Goal: Transaction & Acquisition: Download file/media

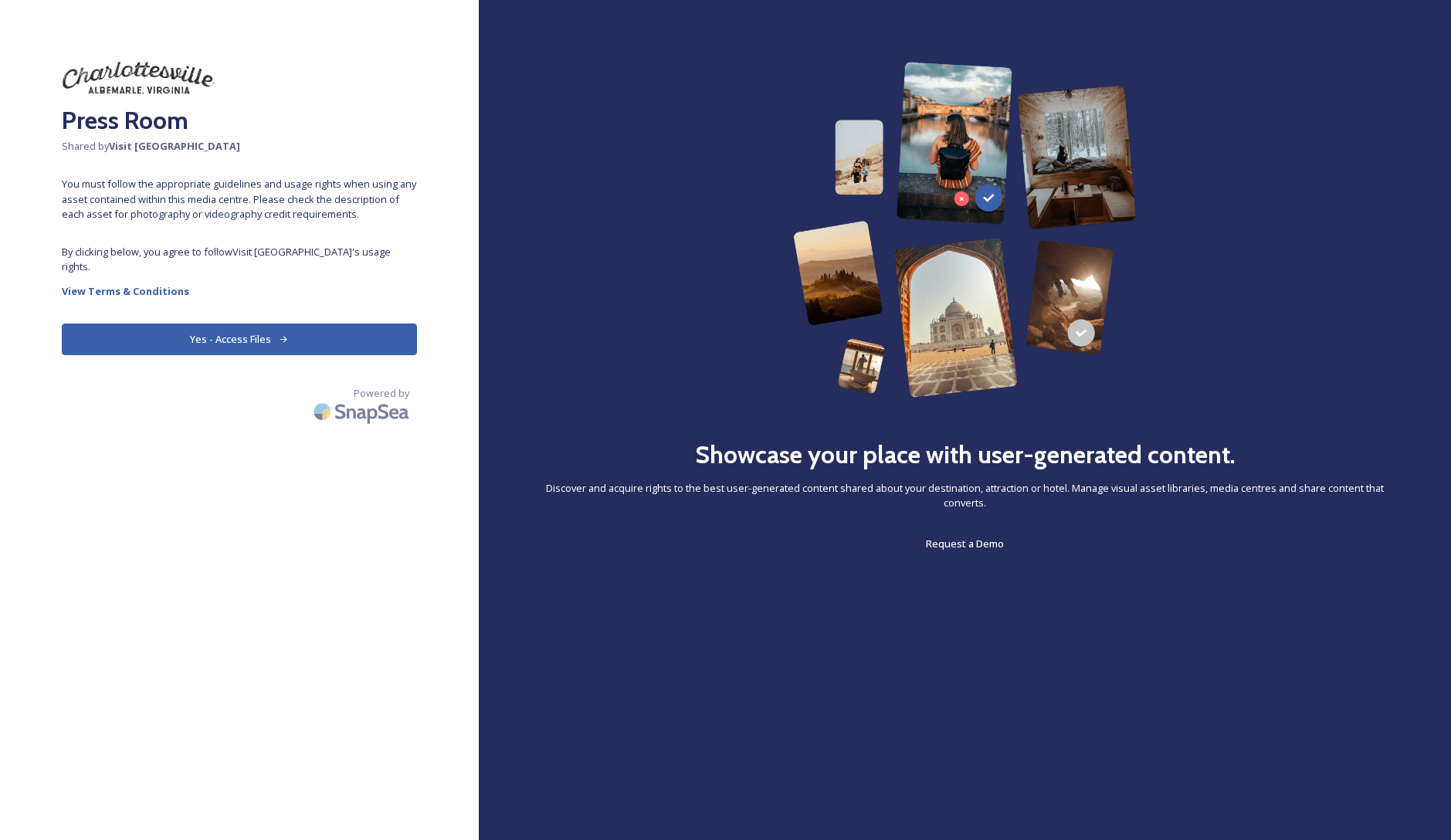
click at [137, 323] on button "Yes - Access Files" at bounding box center [239, 339] width 355 height 31
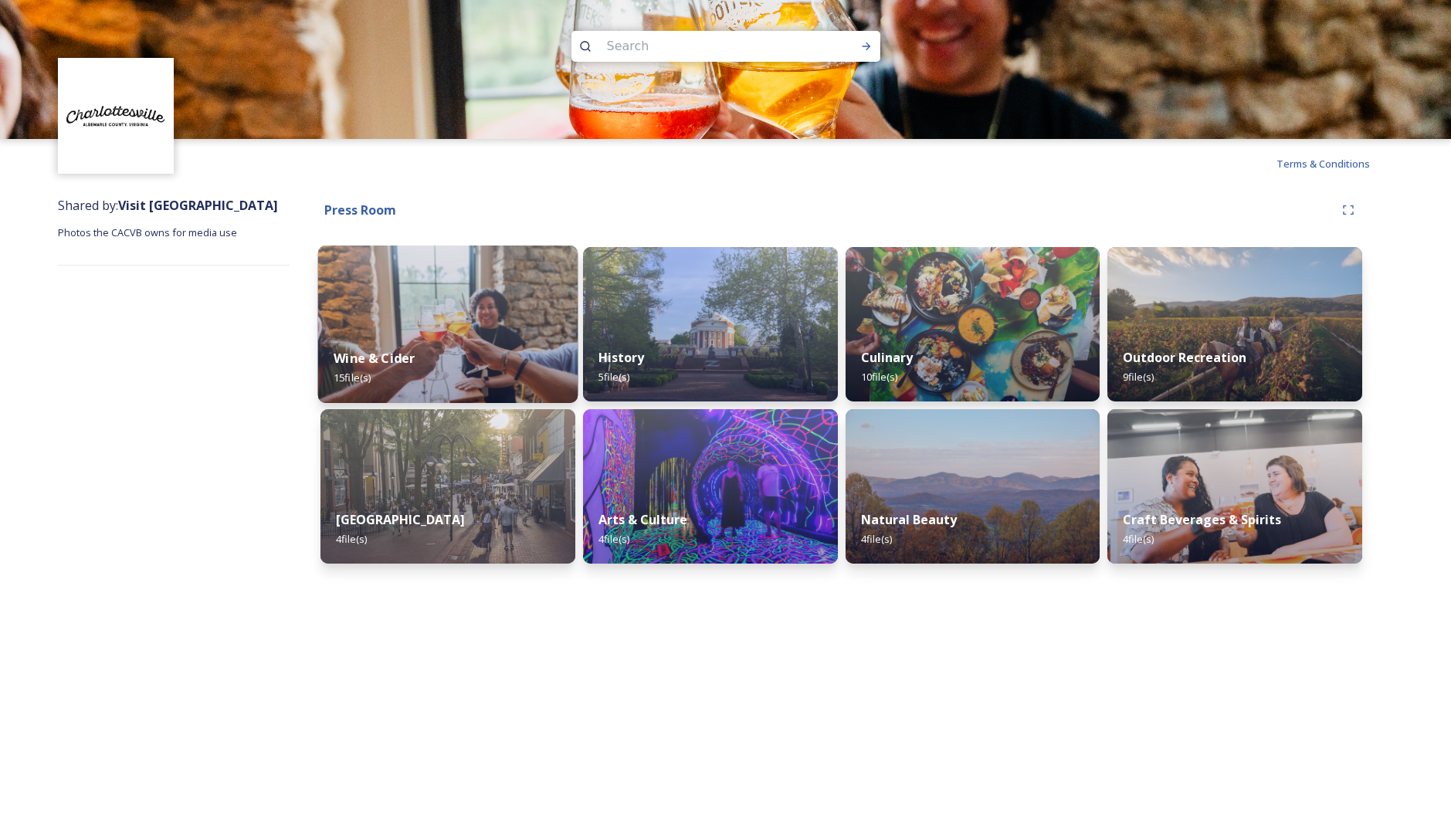
click at [477, 312] on img at bounding box center [448, 324] width 260 height 157
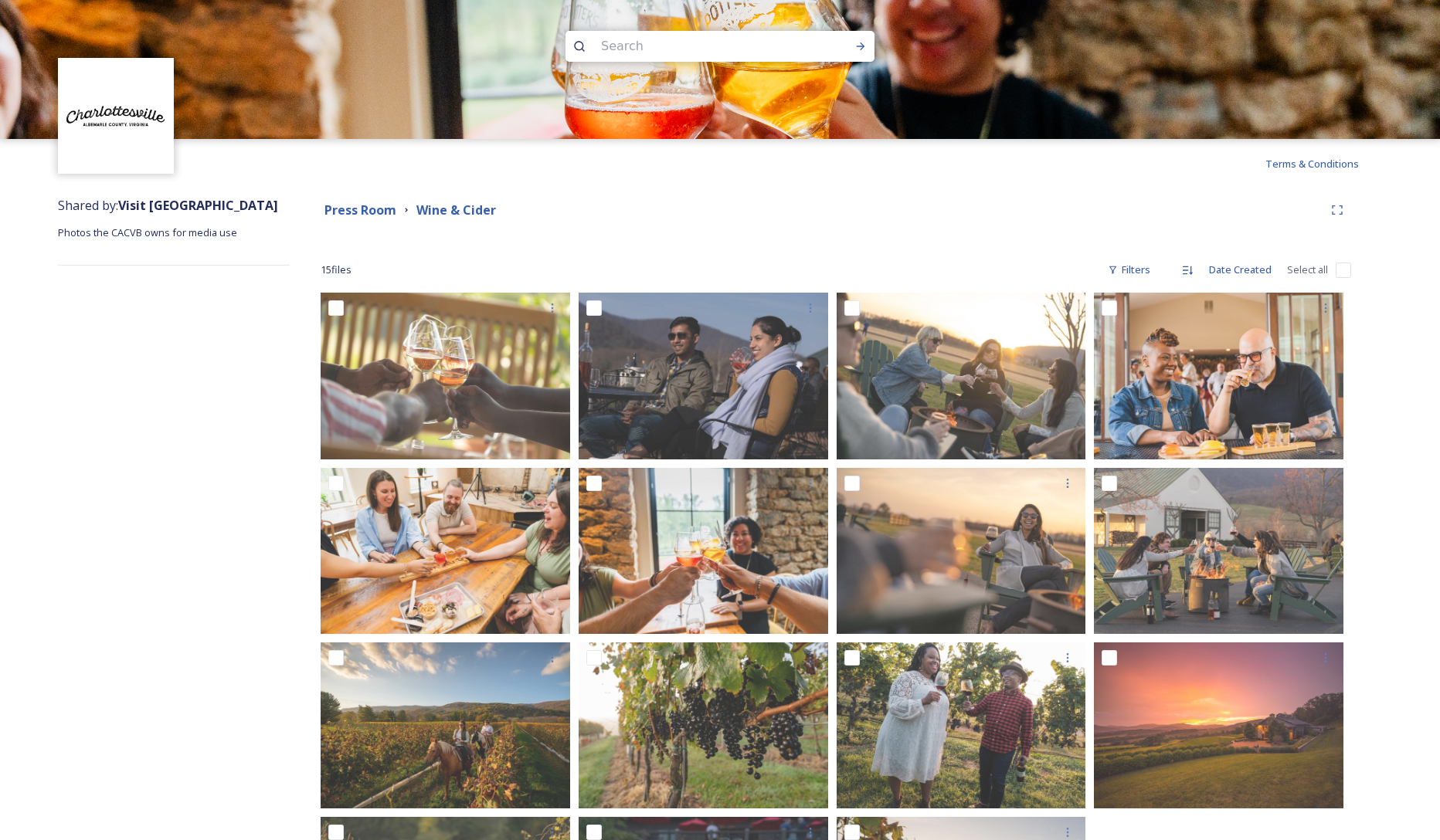
click at [1345, 270] on input "checkbox" at bounding box center [1344, 271] width 15 height 15
checkbox input "true"
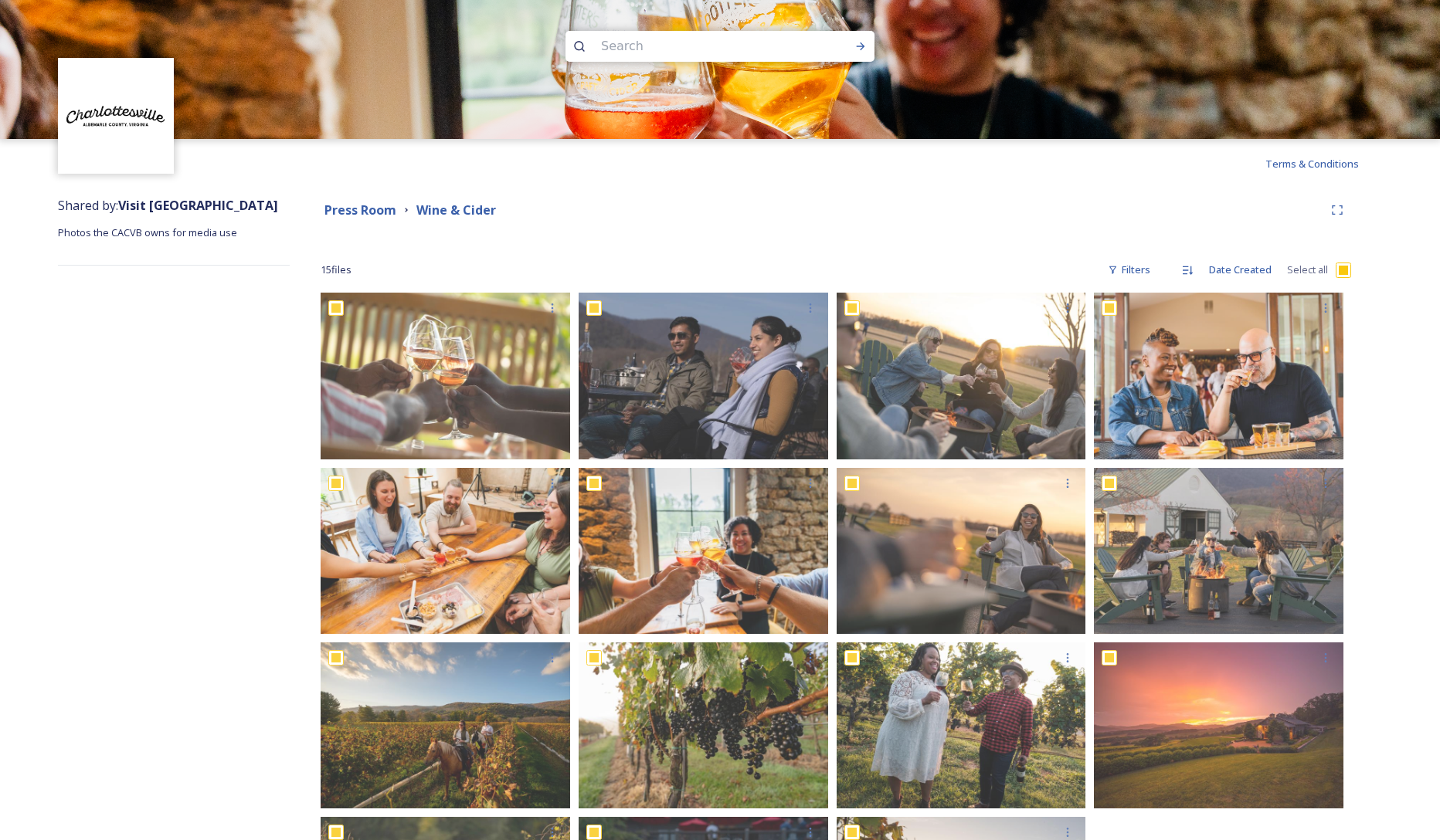
checkbox input "true"
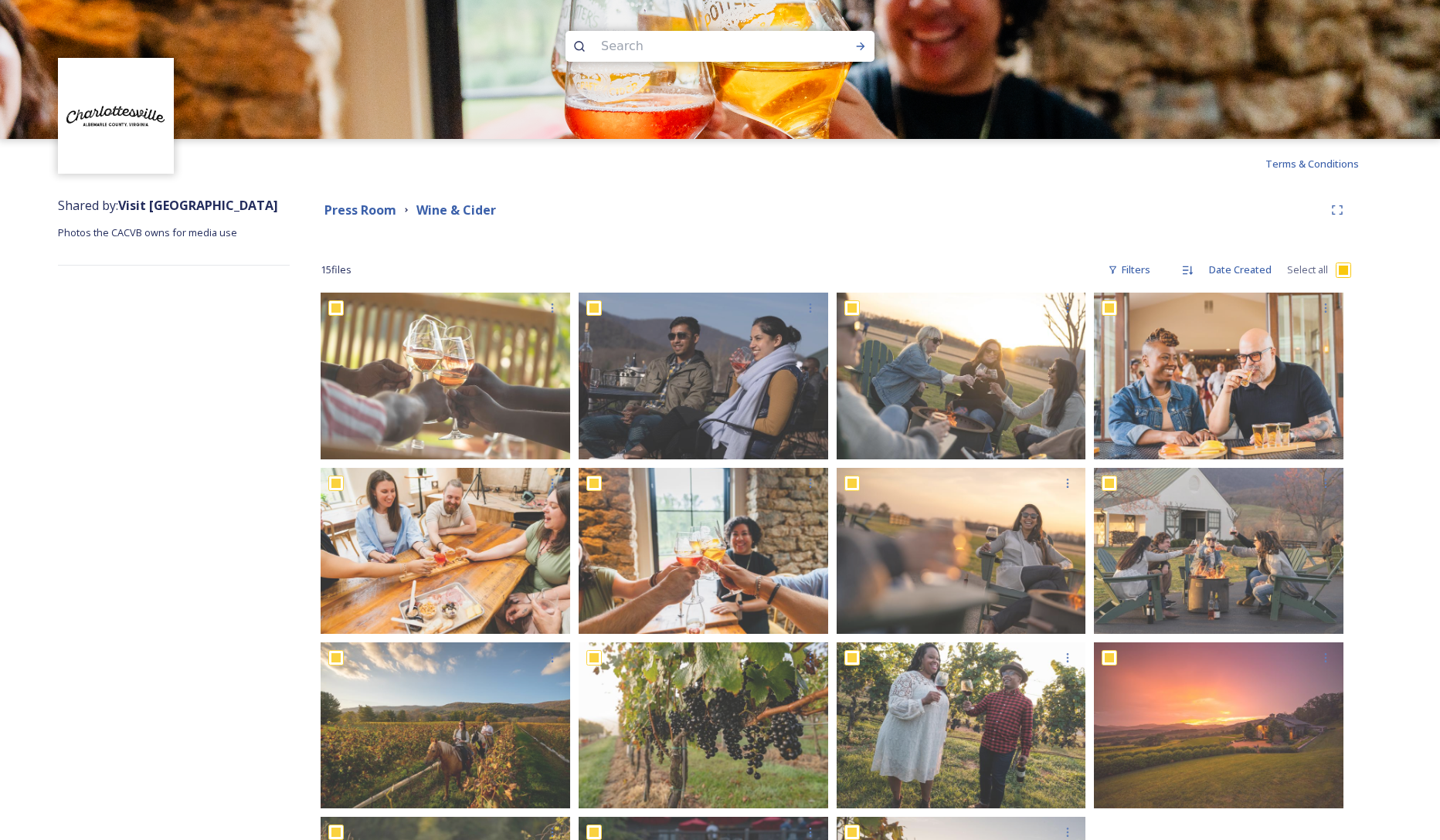
checkbox input "true"
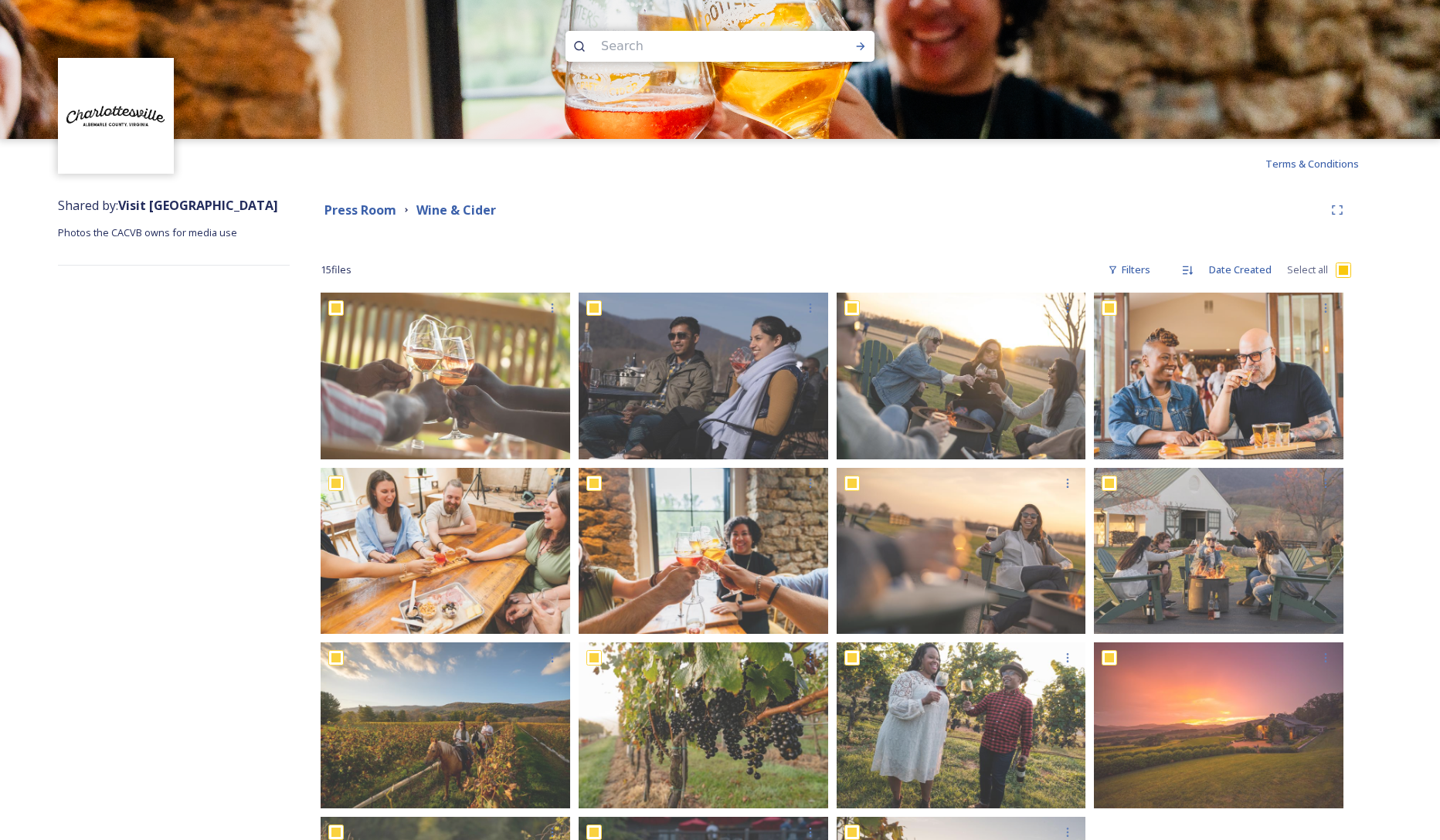
checkbox input "true"
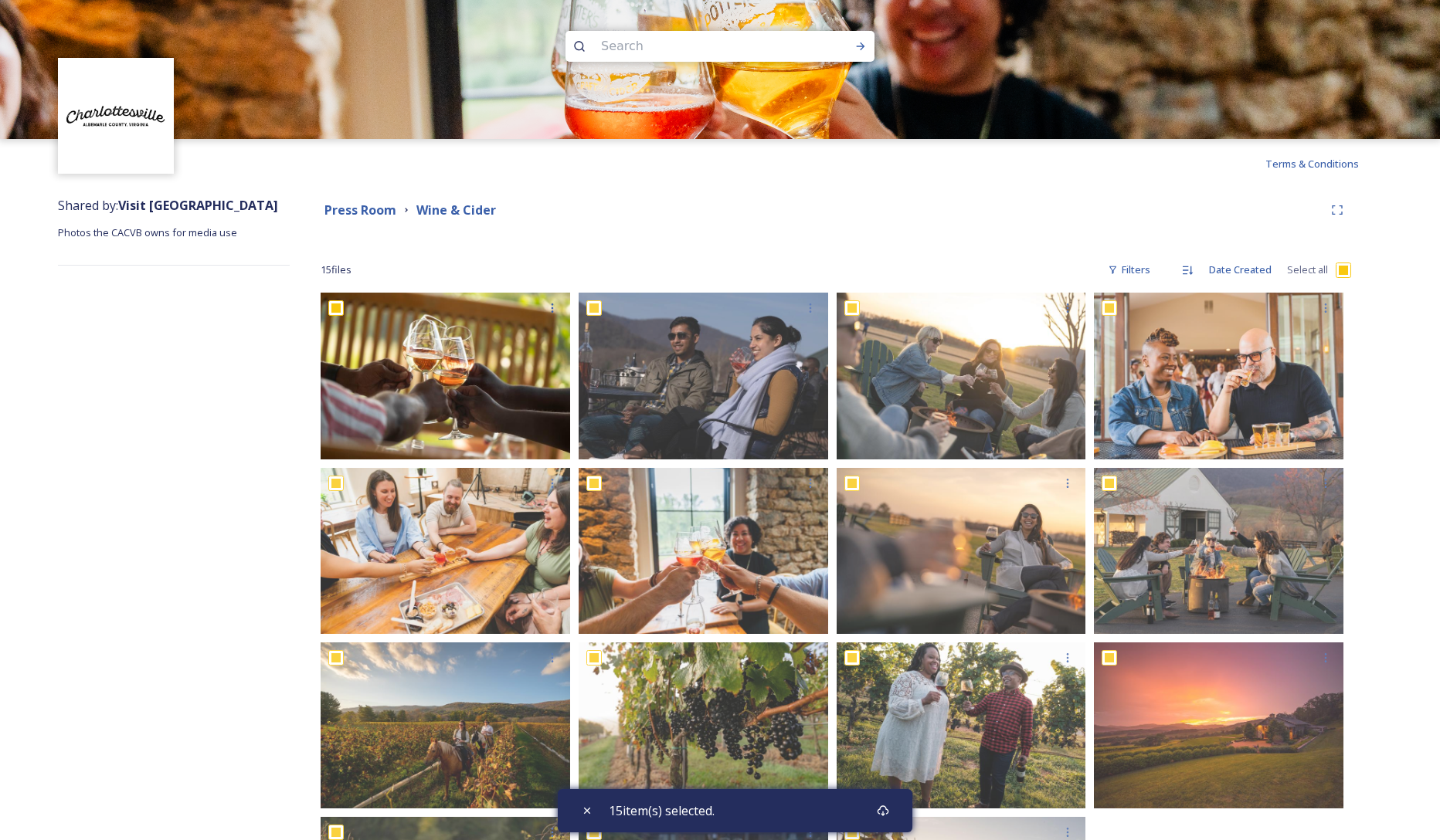
scroll to position [178, 0]
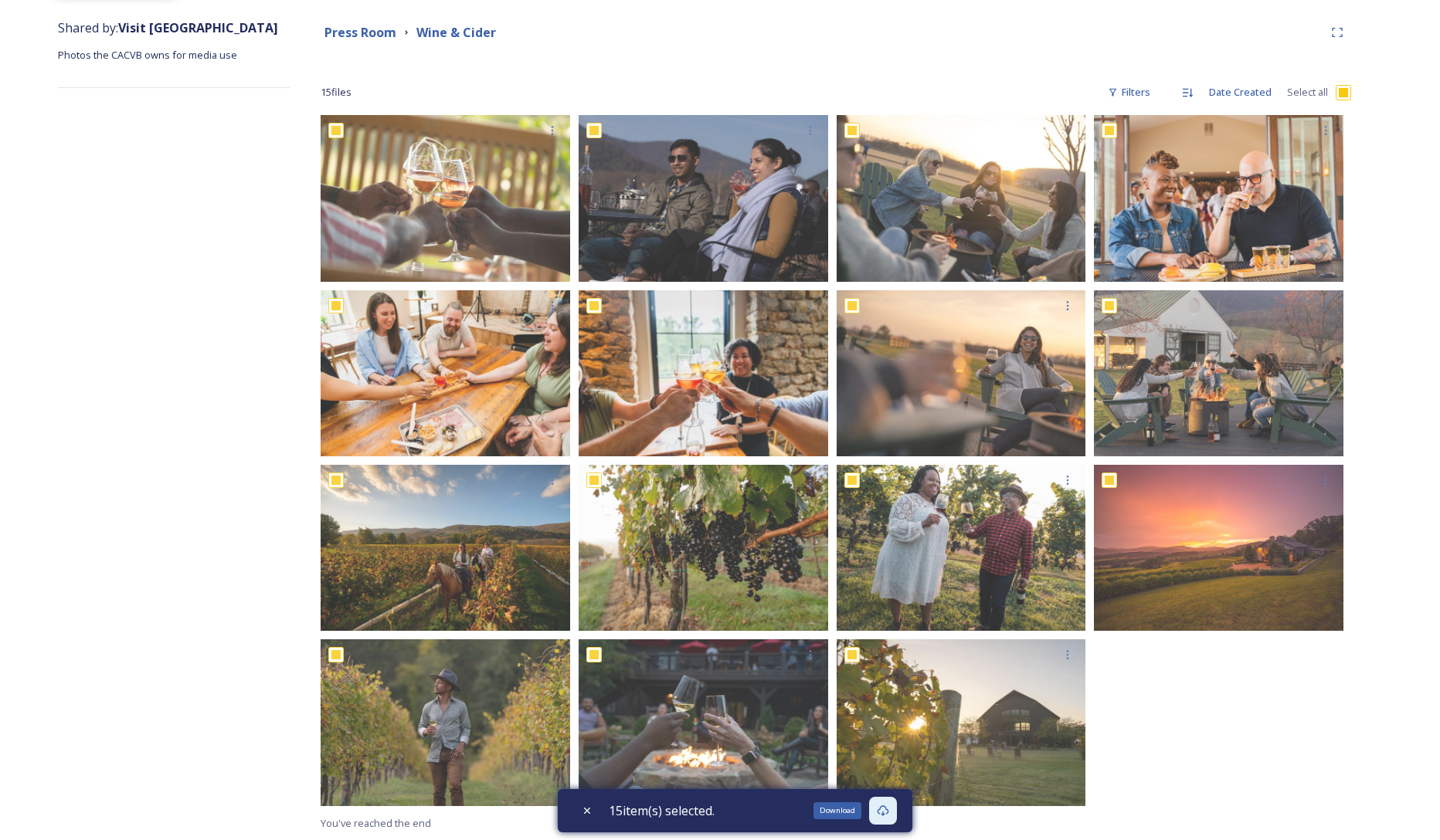
click at [886, 815] on icon at bounding box center [883, 811] width 13 height 13
click at [377, 31] on strong "Press Room" at bounding box center [360, 32] width 72 height 17
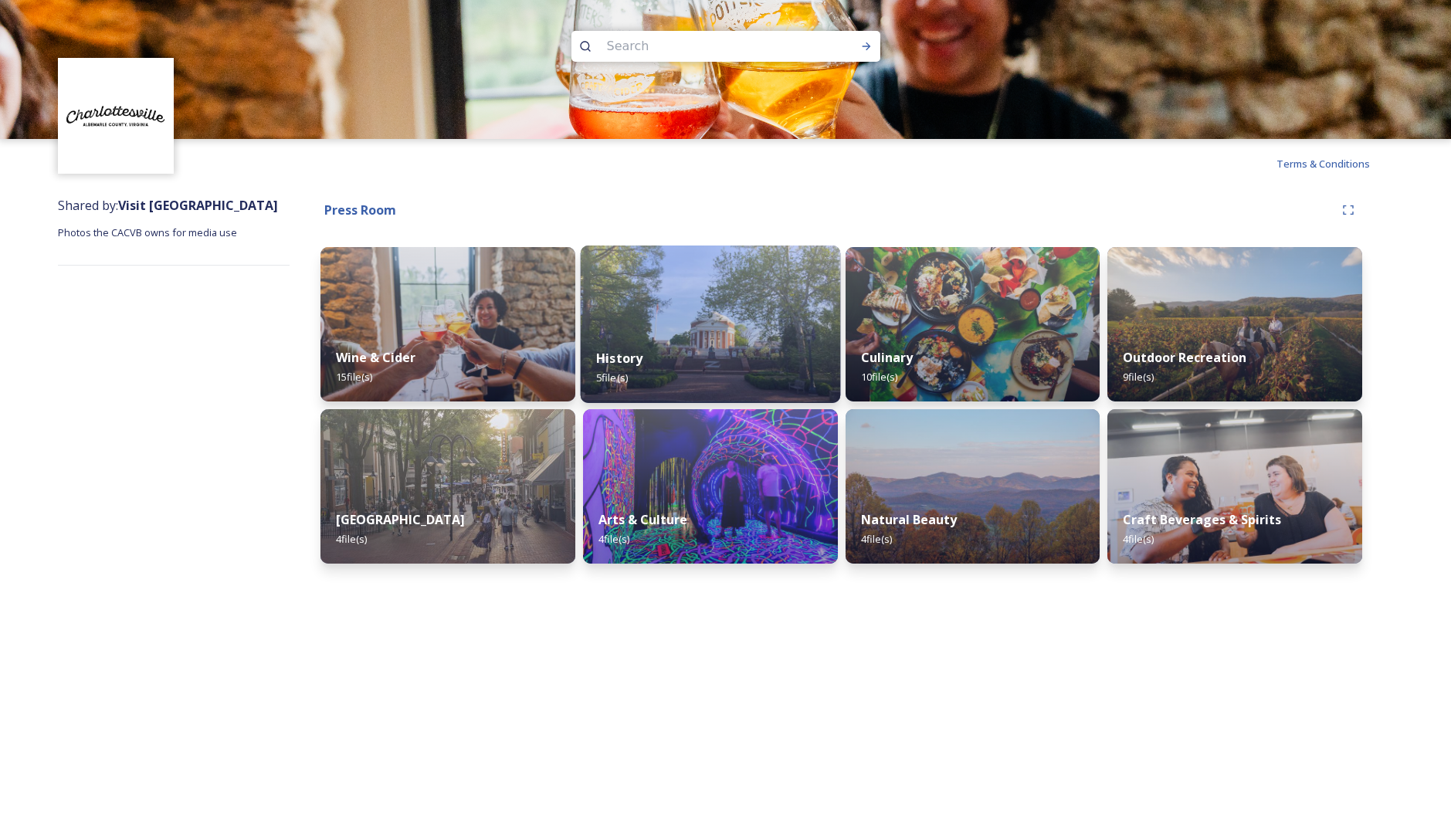
click at [661, 327] on img at bounding box center [709, 324] width 260 height 157
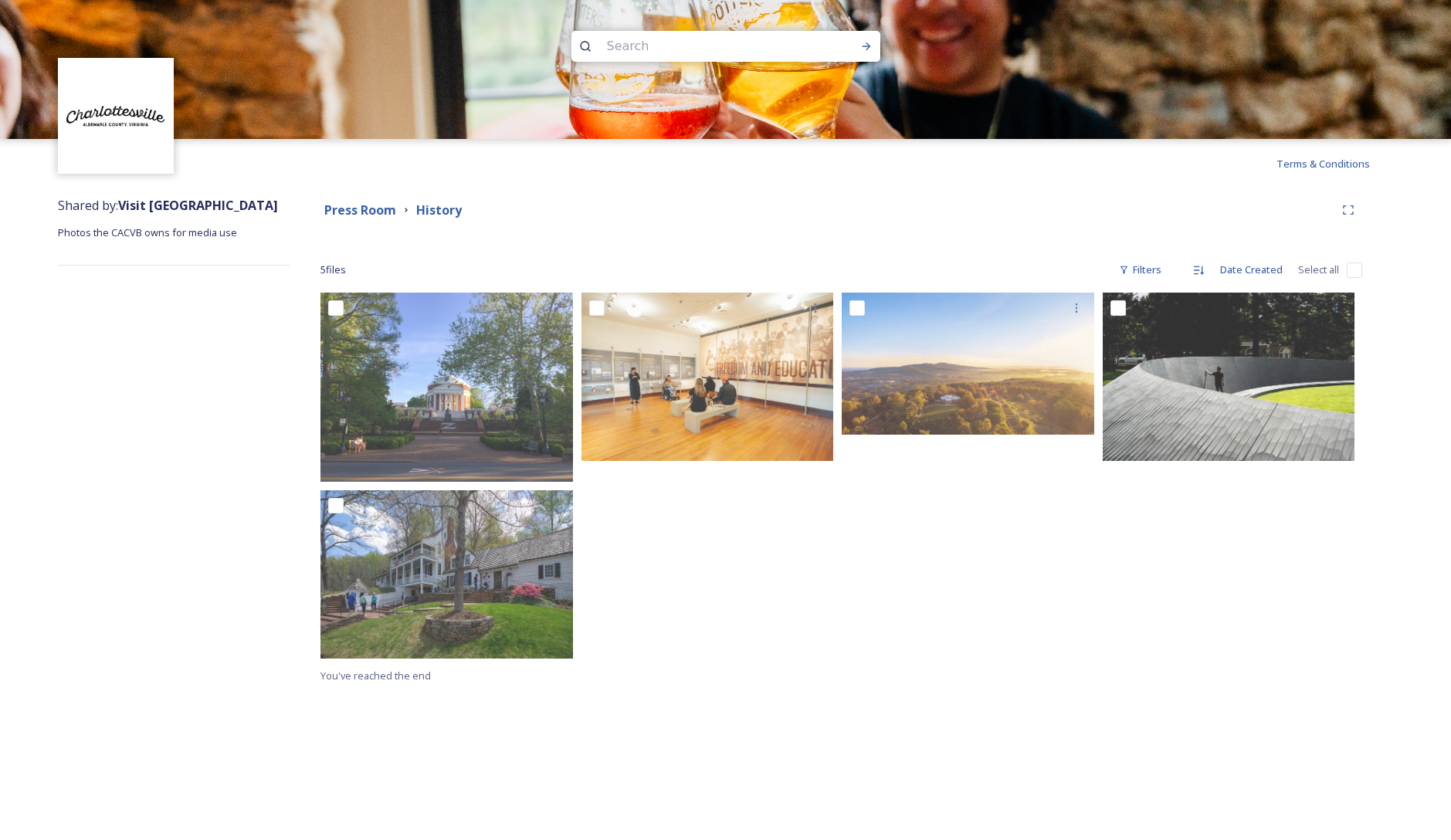
click at [1350, 271] on input "checkbox" at bounding box center [1355, 271] width 15 height 15
checkbox input "true"
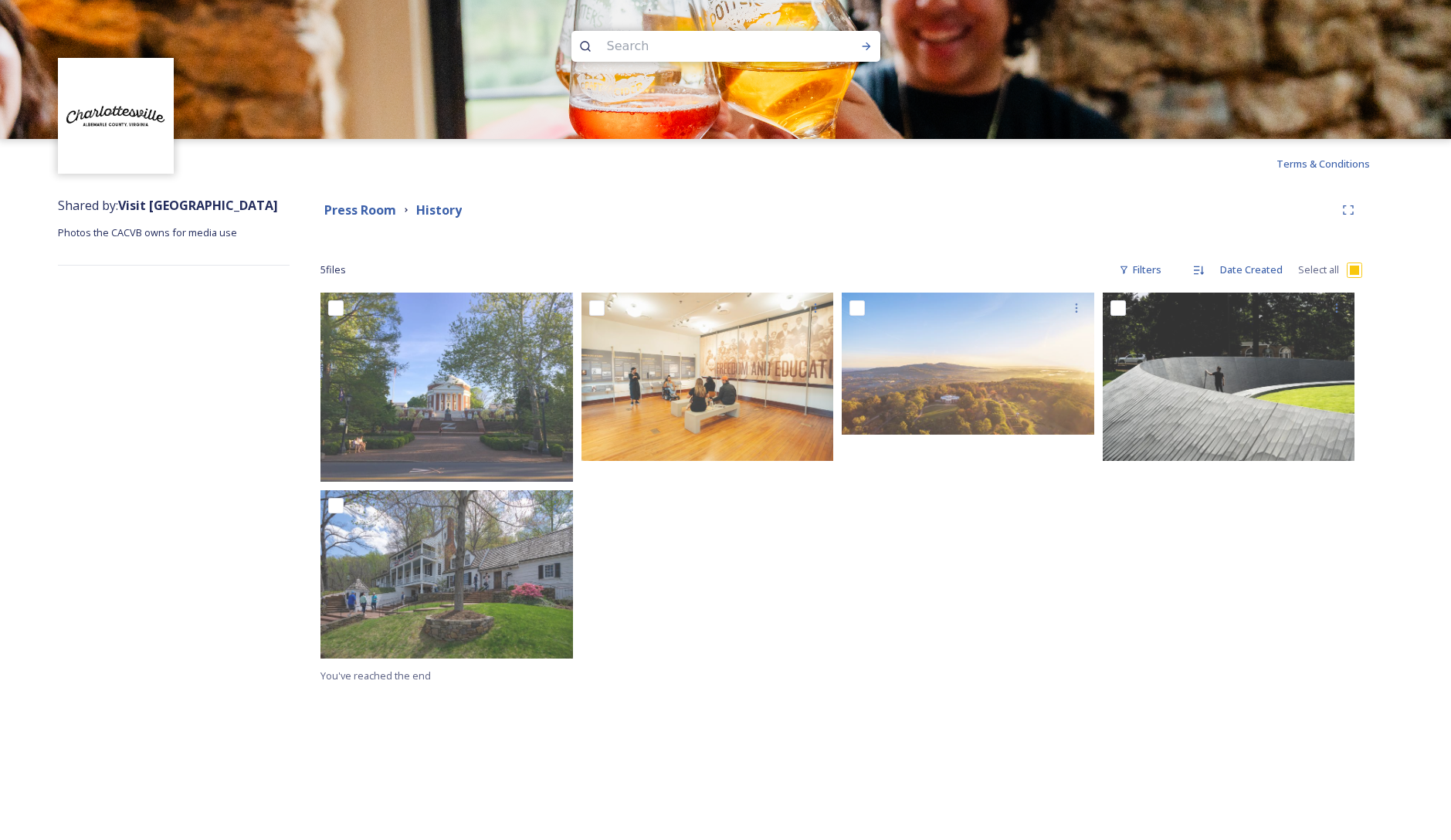
checkbox input "true"
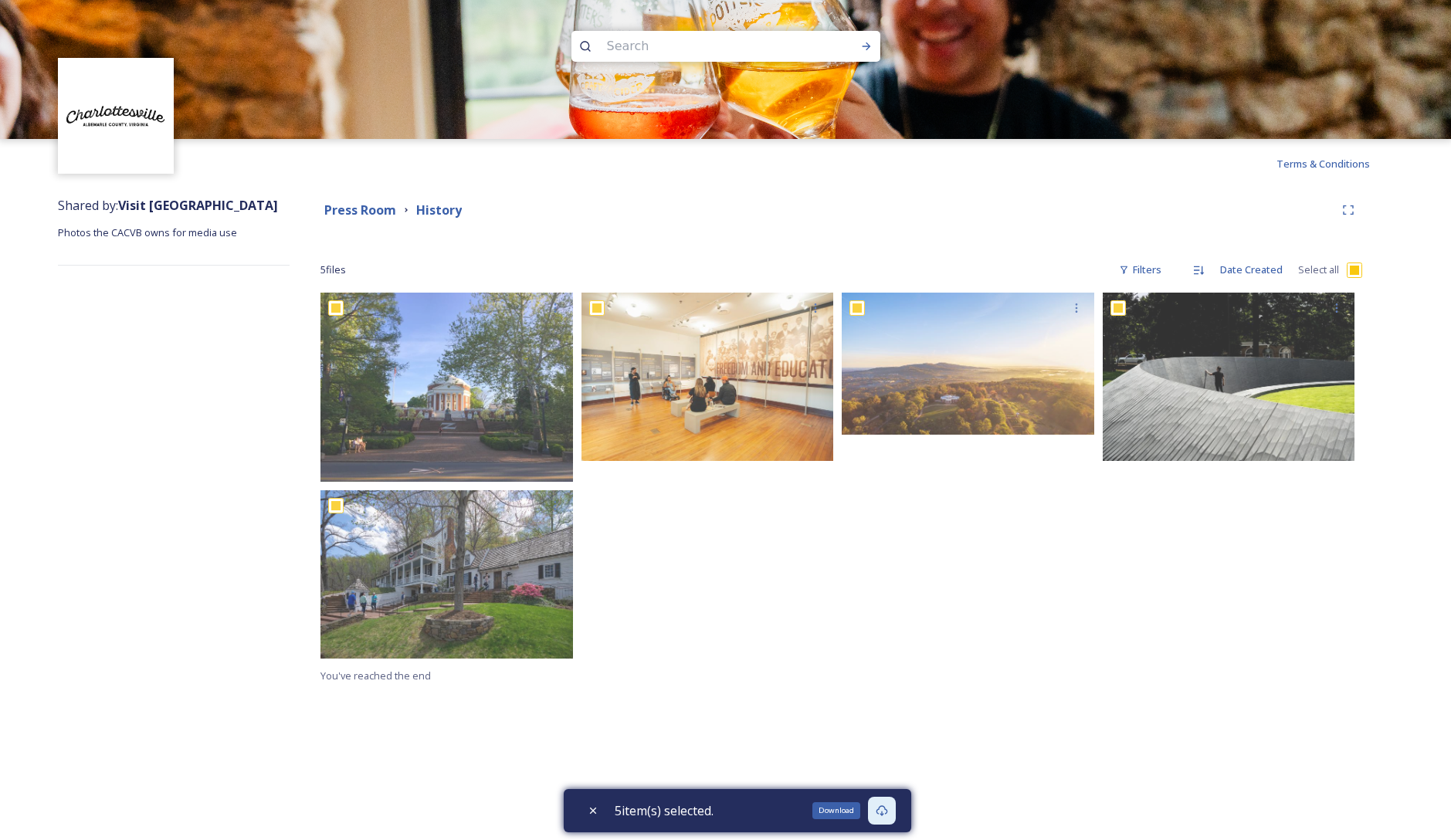
click at [883, 806] on icon at bounding box center [882, 811] width 13 height 13
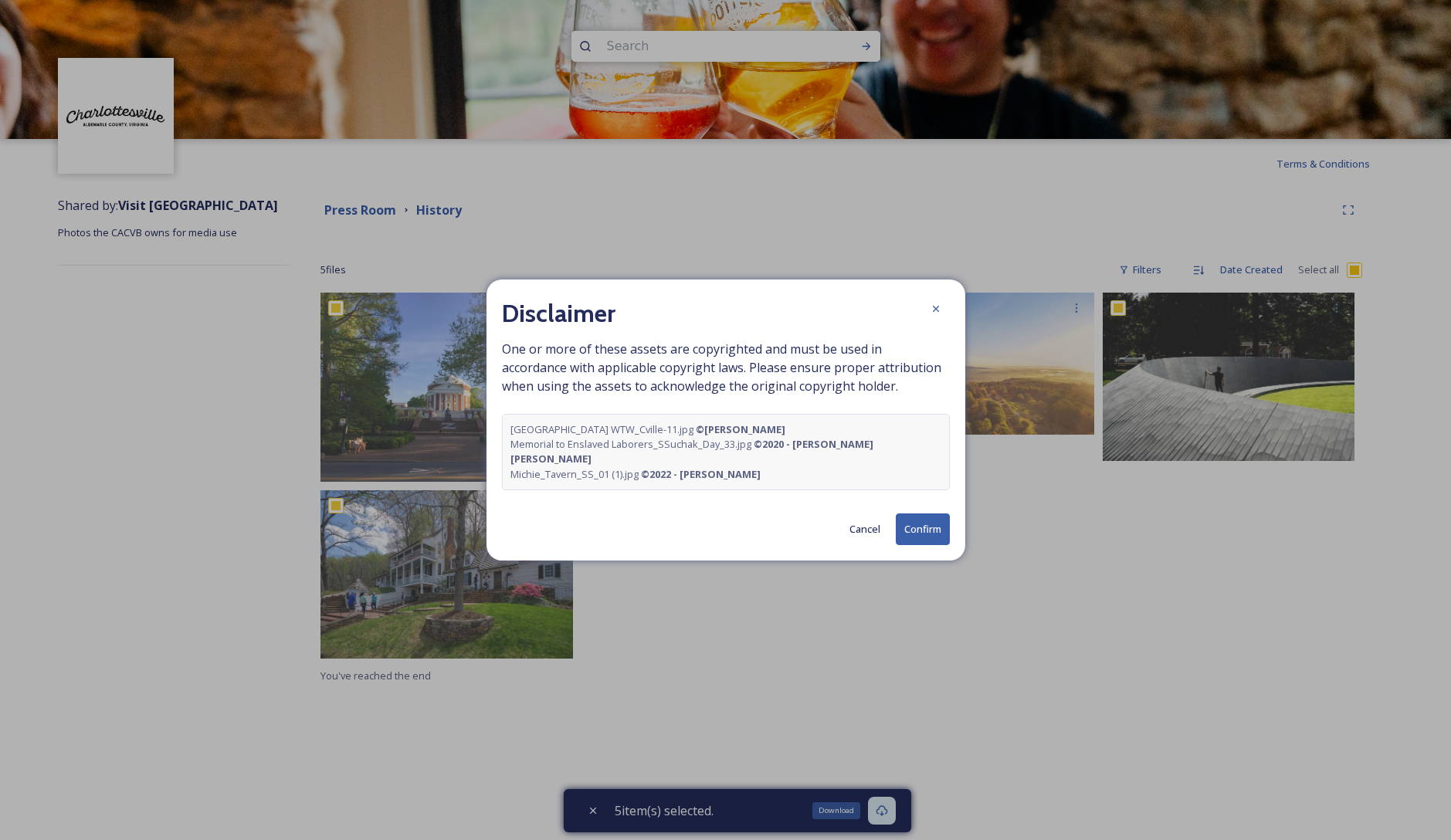
click at [915, 522] on button "Confirm" at bounding box center [923, 529] width 54 height 31
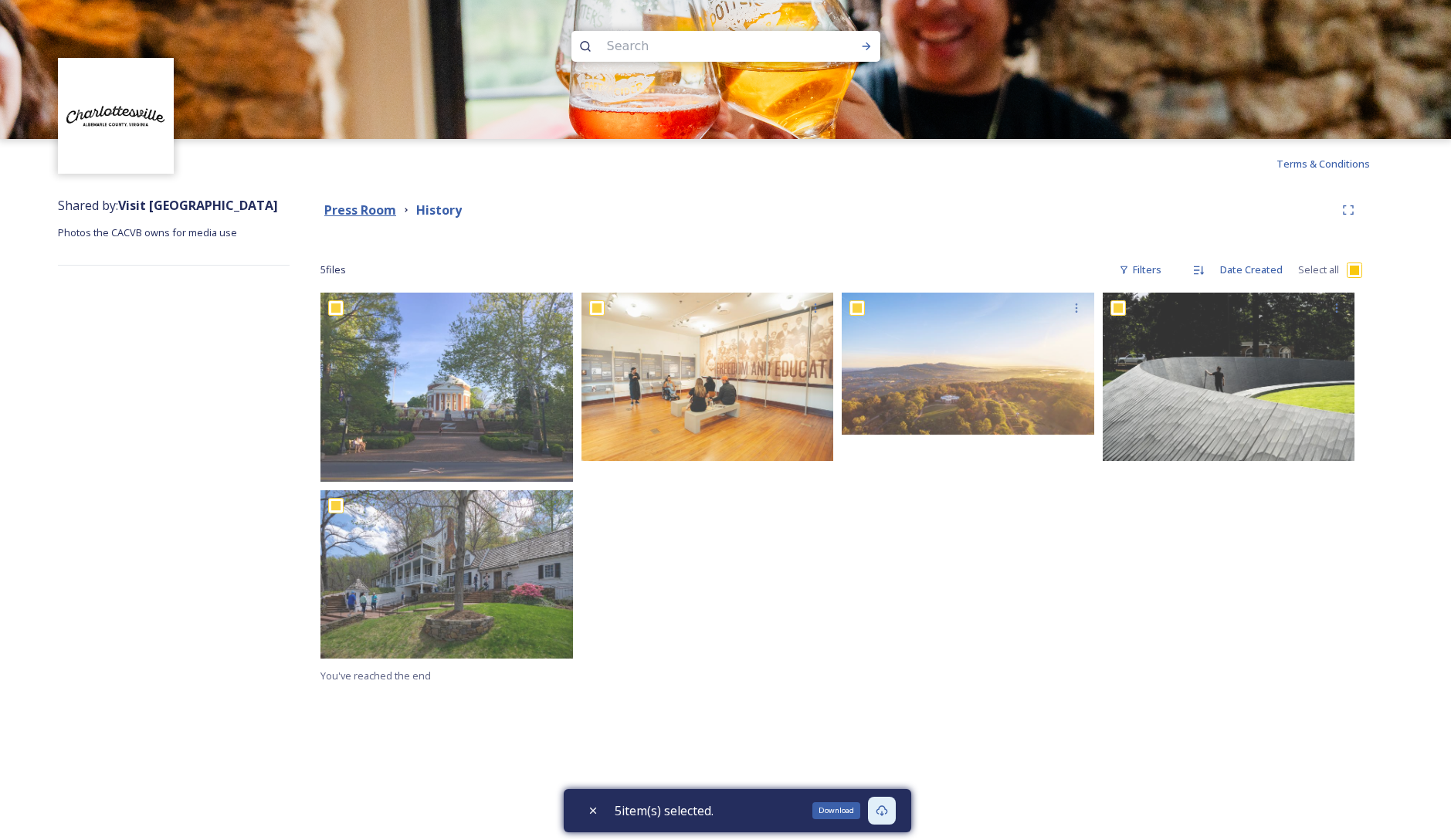
click at [380, 214] on strong "Press Room" at bounding box center [360, 210] width 71 height 17
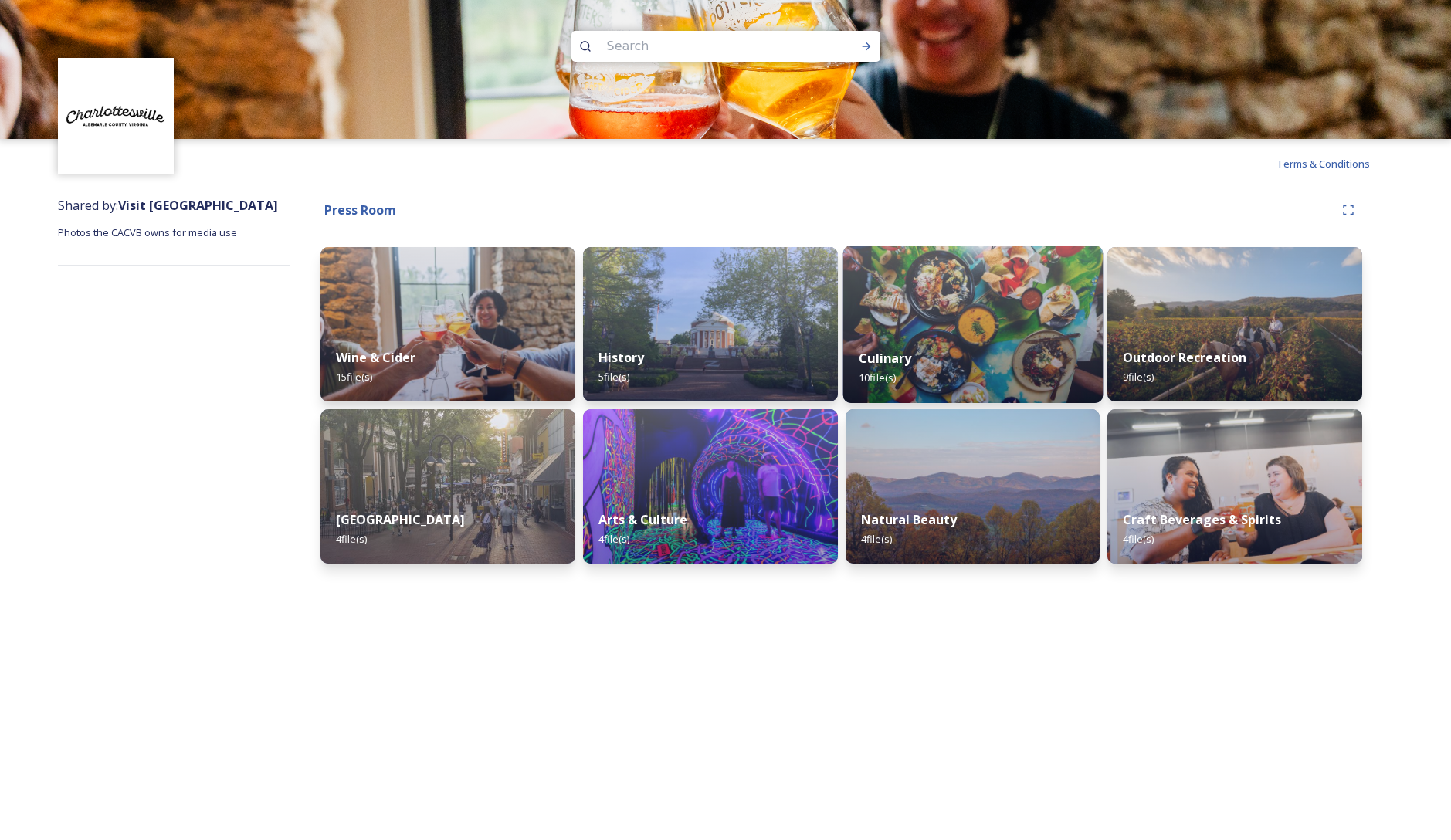
click at [1028, 340] on div "Culinary 10 file(s)" at bounding box center [972, 368] width 260 height 71
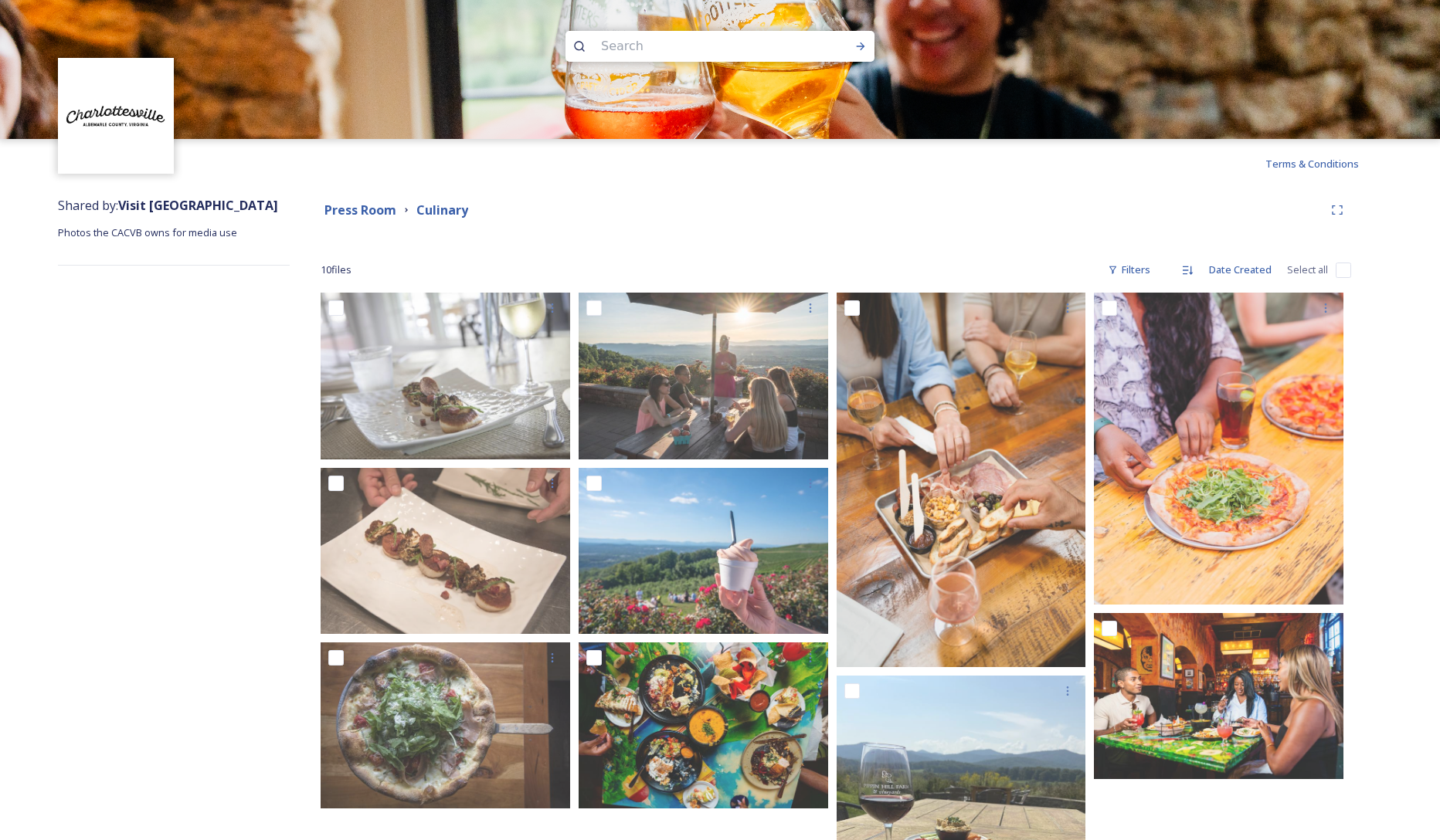
click at [1343, 271] on input "checkbox" at bounding box center [1344, 271] width 15 height 15
checkbox input "true"
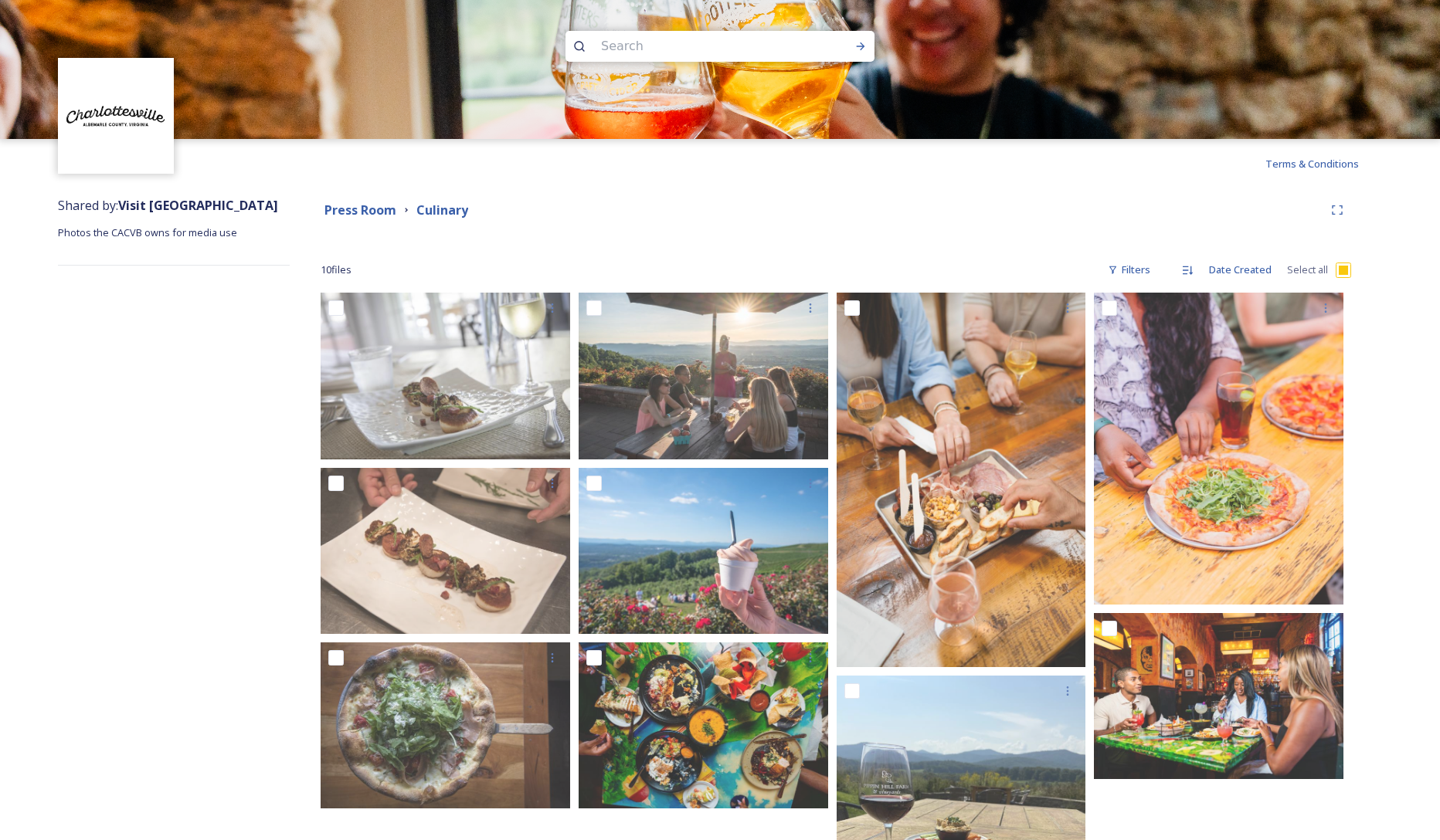
checkbox input "true"
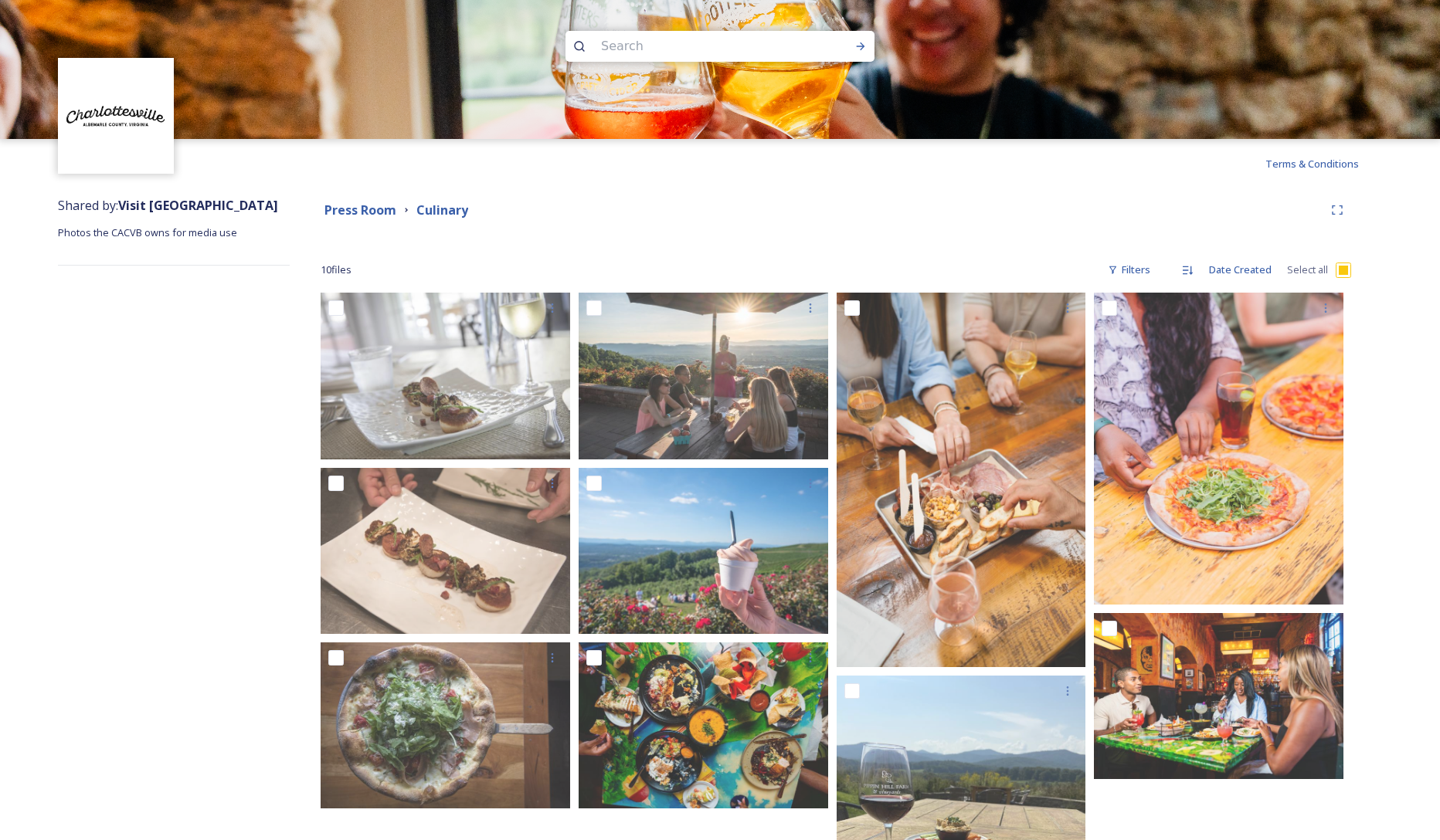
checkbox input "true"
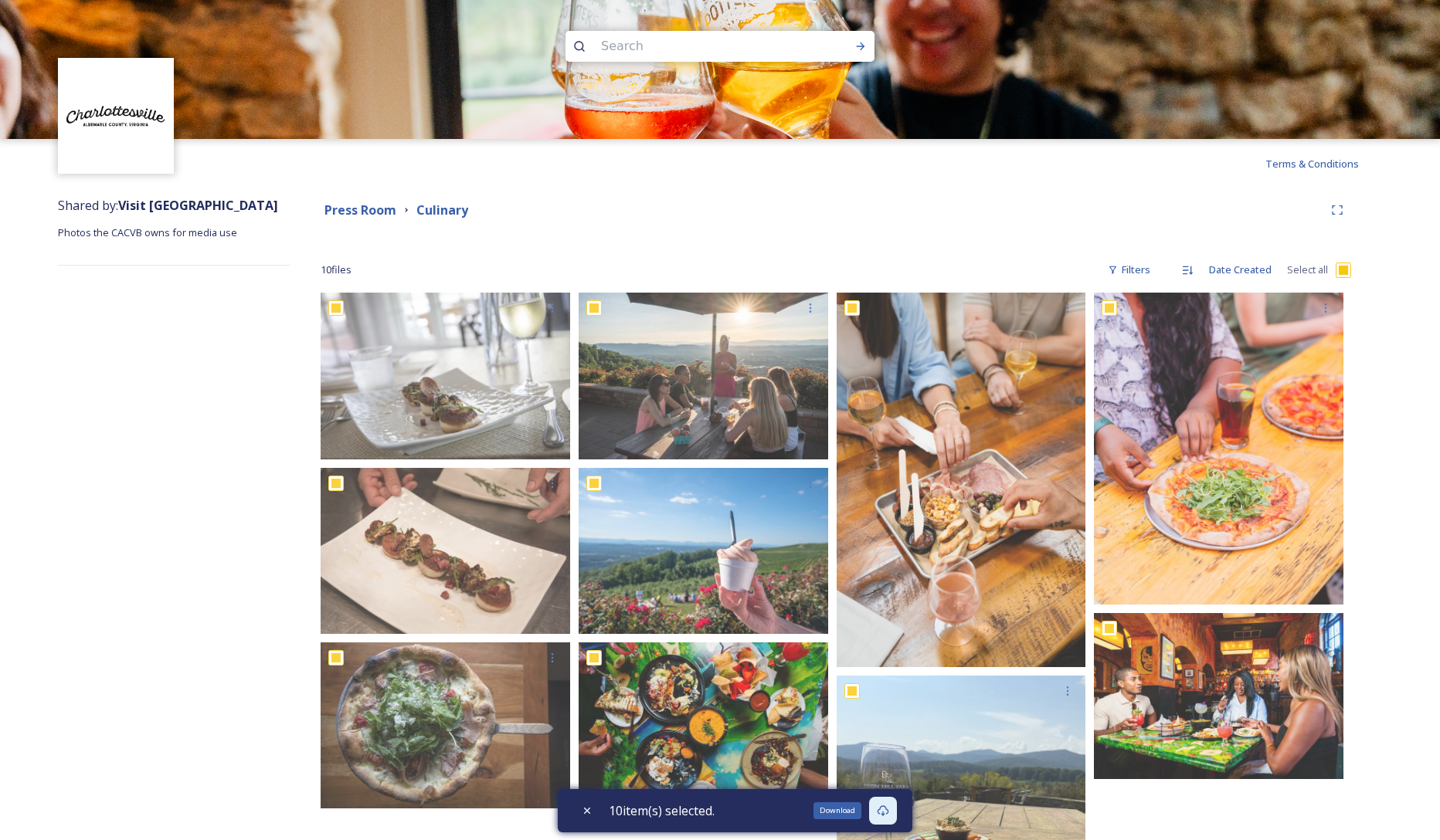
click at [888, 810] on icon at bounding box center [883, 811] width 13 height 13
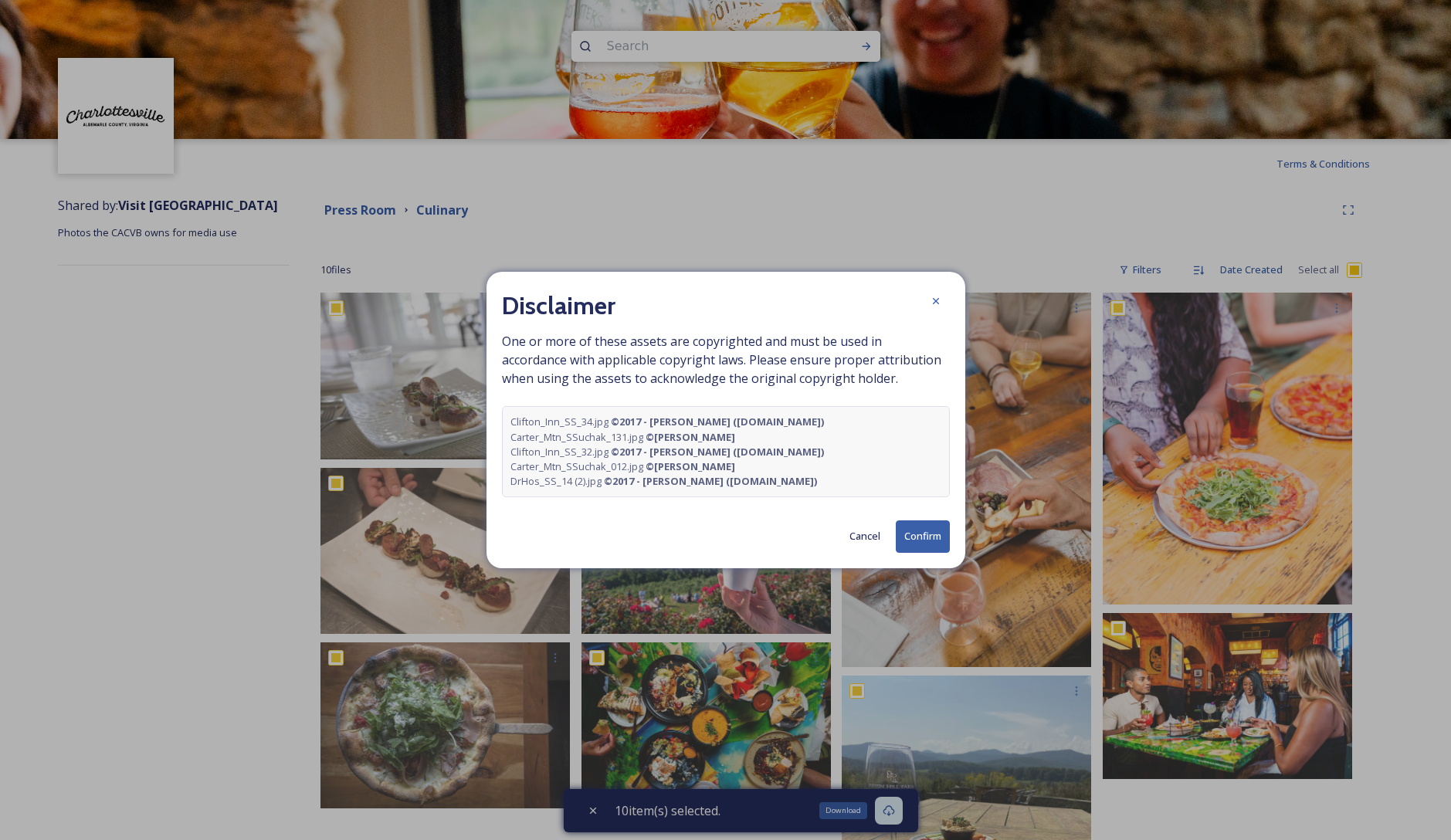
click at [910, 531] on button "Confirm" at bounding box center [923, 536] width 54 height 31
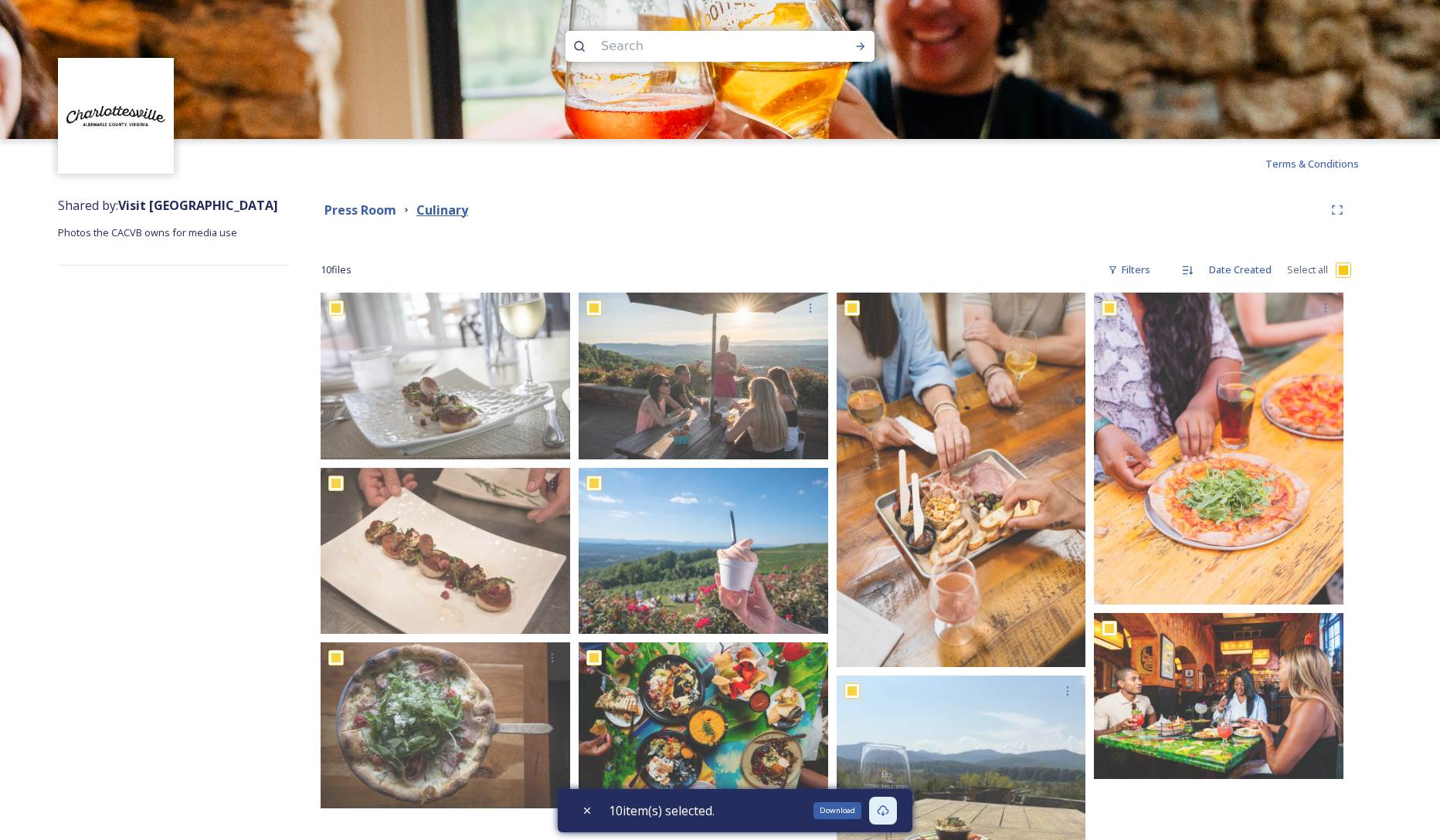
click at [382, 206] on strong "Press Room" at bounding box center [360, 210] width 72 height 17
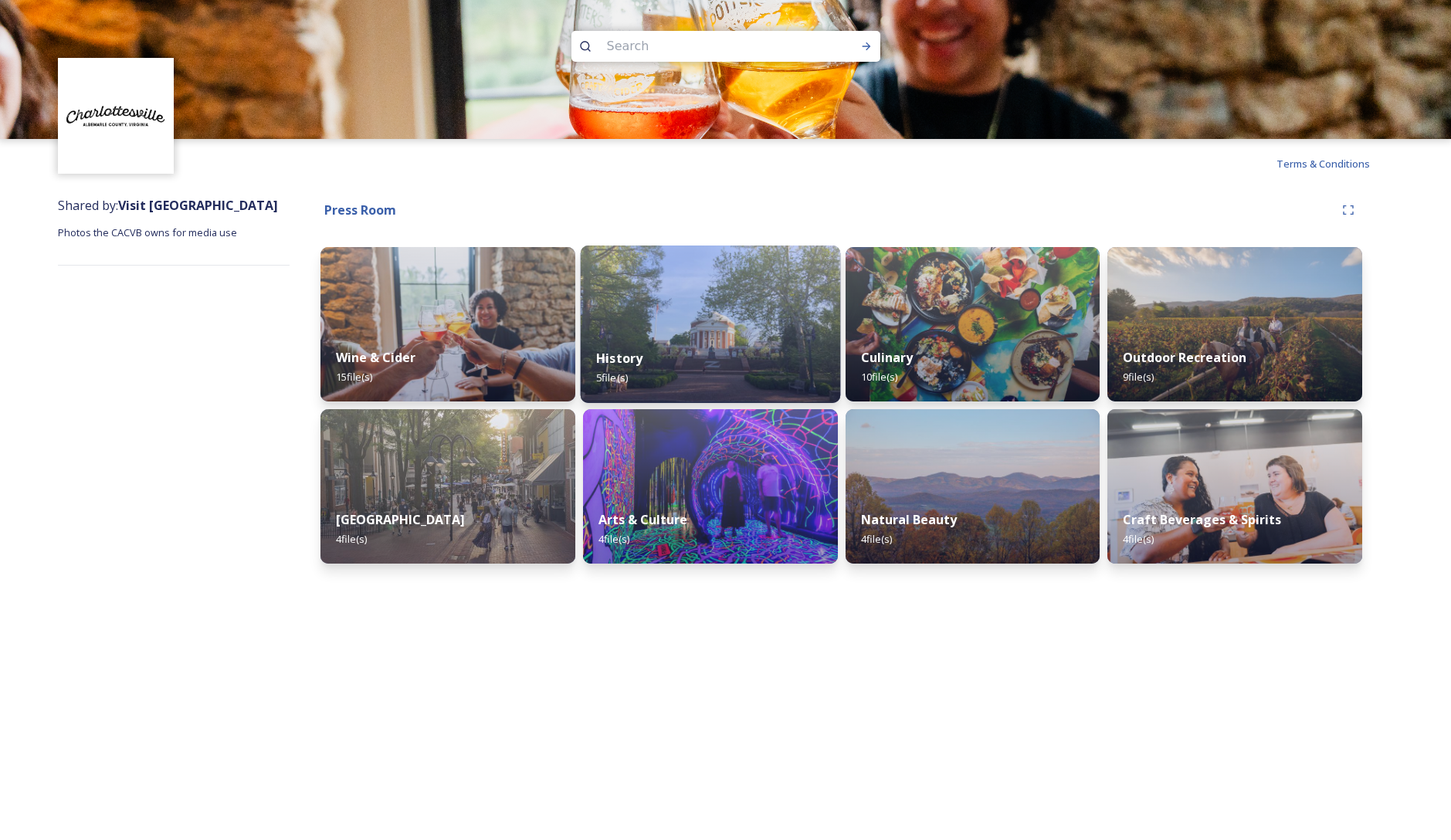
click at [699, 370] on div "History 5 file(s)" at bounding box center [709, 368] width 260 height 71
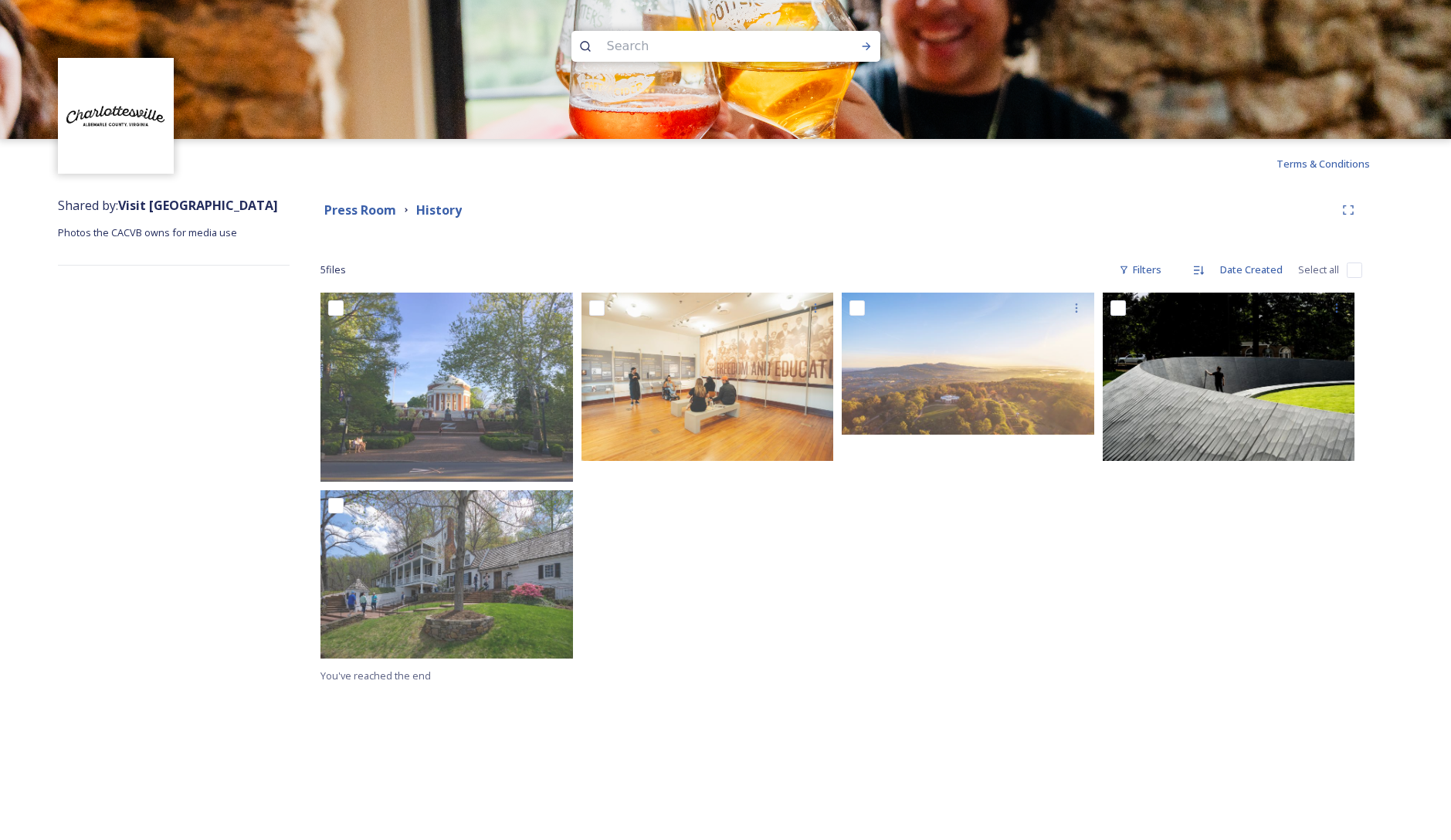
click at [380, 208] on strong "Press Room" at bounding box center [360, 210] width 71 height 17
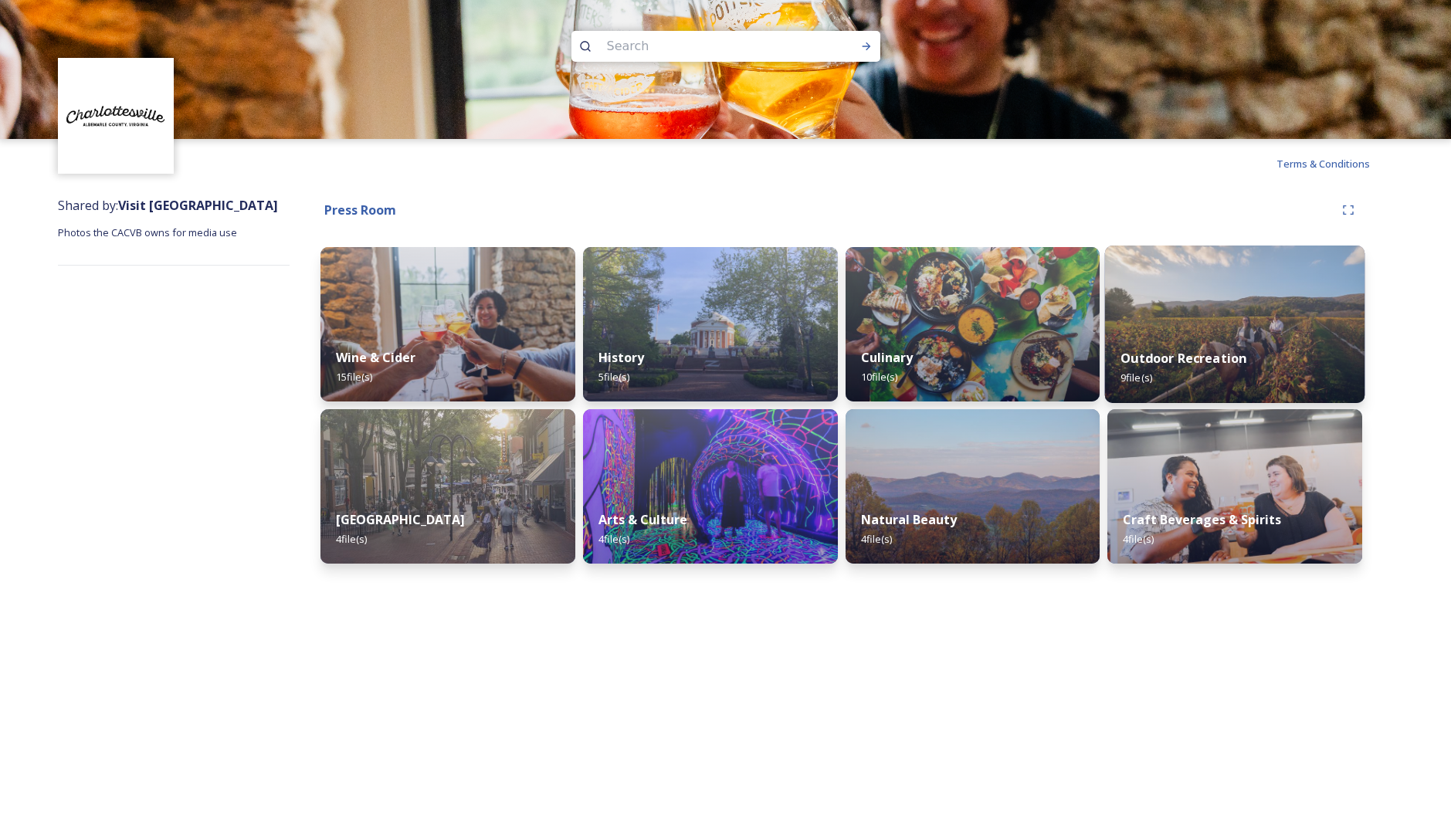
click at [1288, 347] on div "Outdoor Recreation 9 file(s)" at bounding box center [1235, 368] width 260 height 71
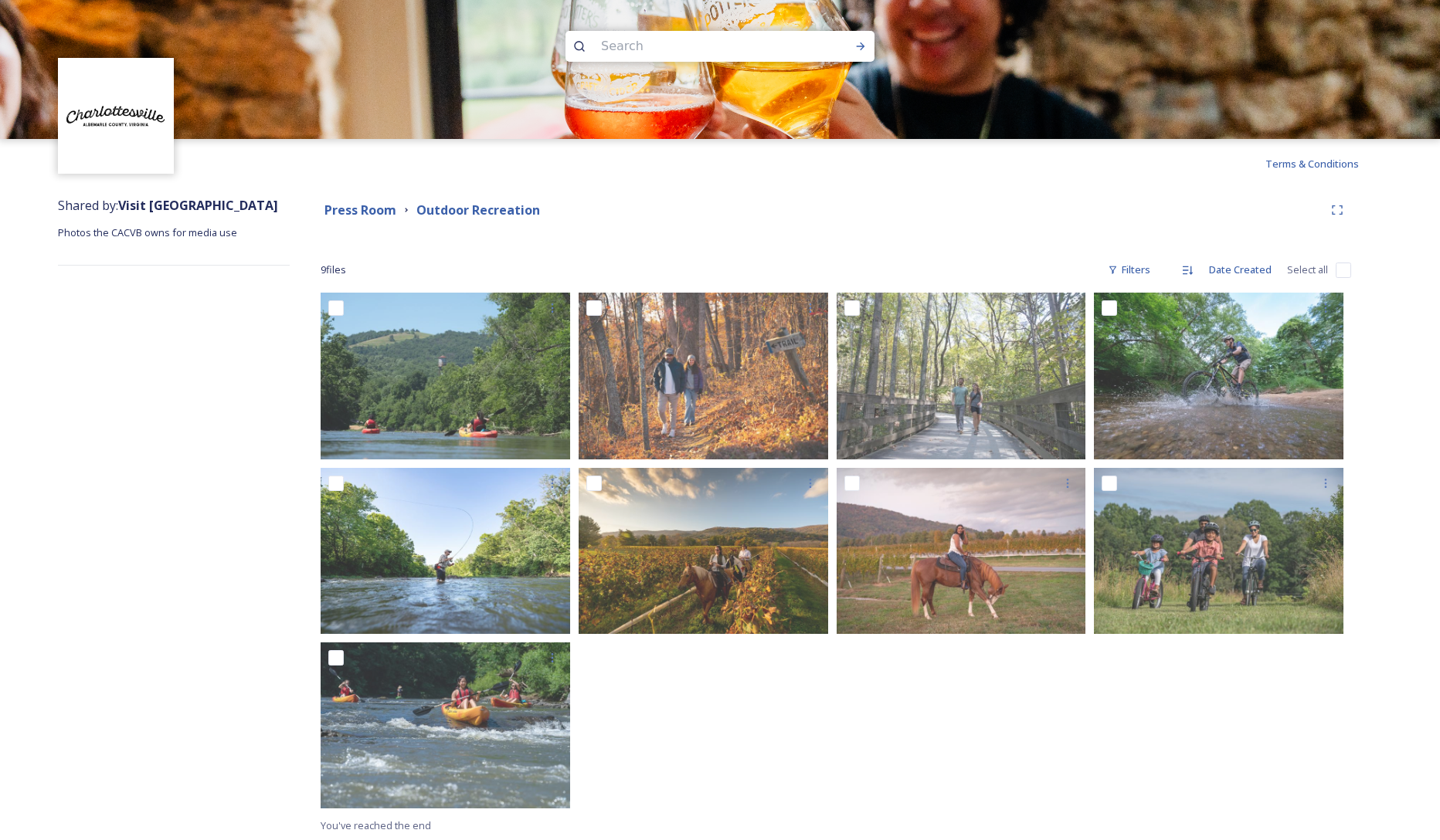
click at [1340, 271] on input "checkbox" at bounding box center [1344, 271] width 15 height 15
checkbox input "true"
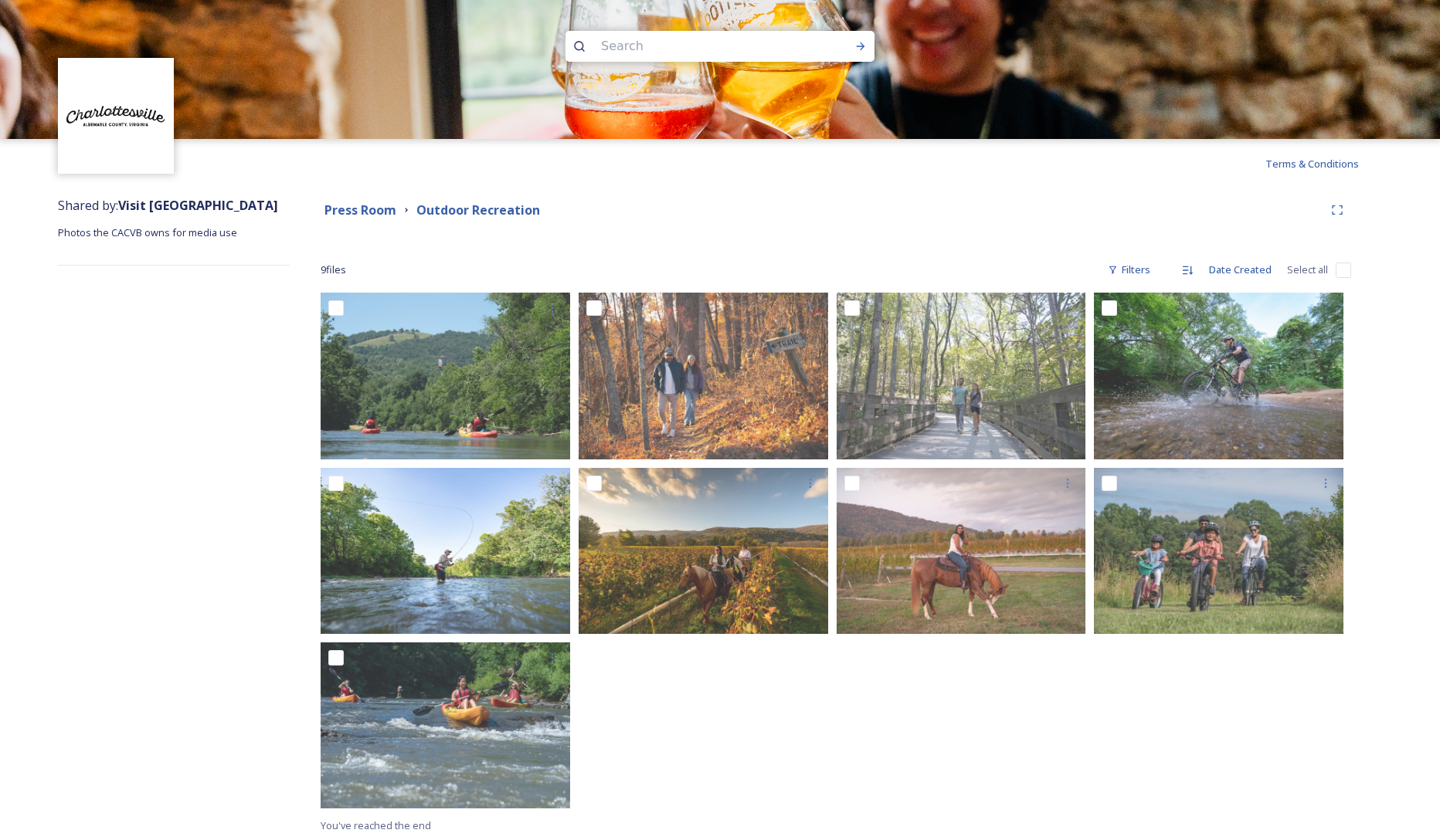
checkbox input "true"
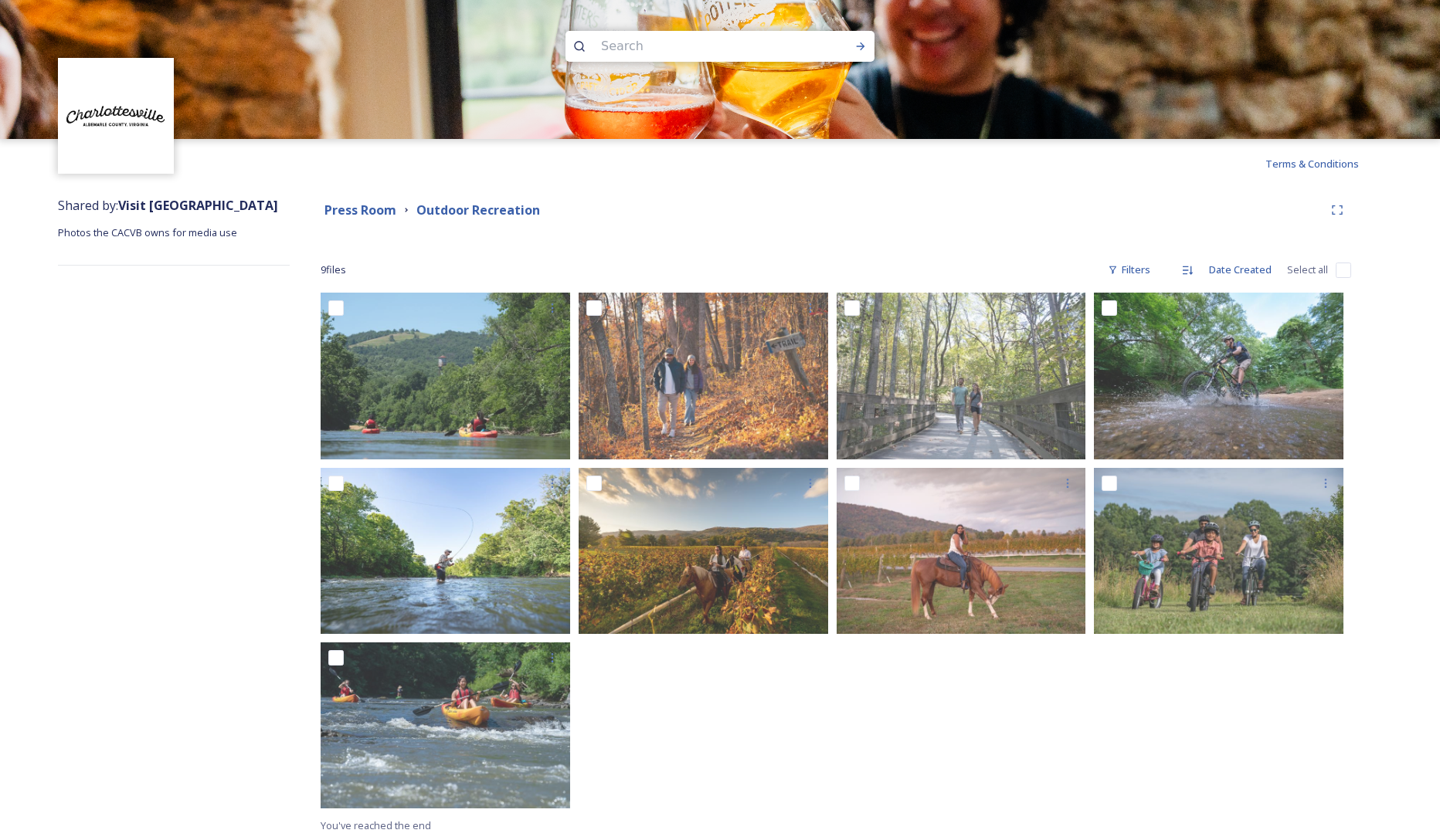
checkbox input "true"
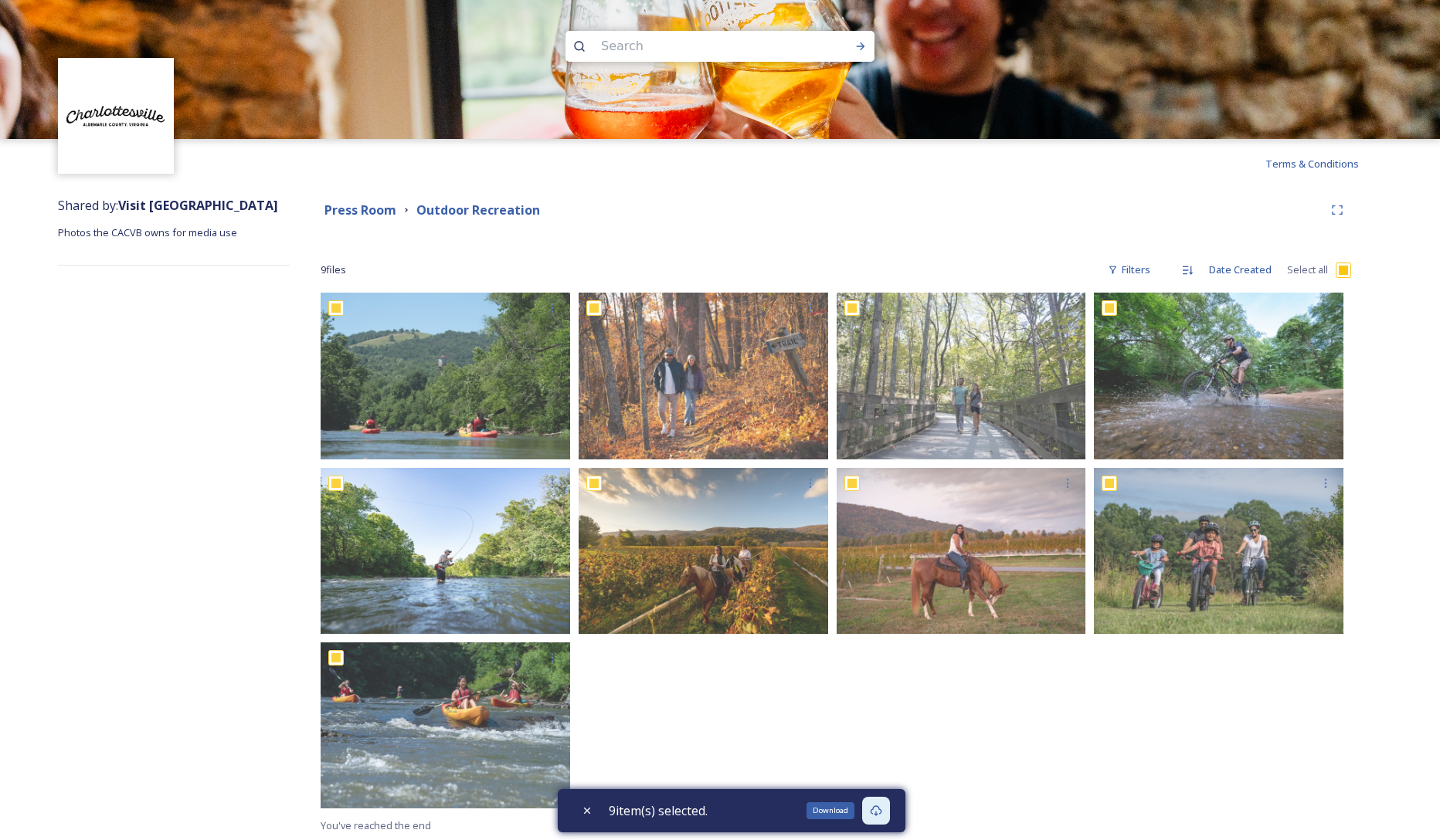
click at [882, 809] on icon at bounding box center [876, 811] width 13 height 13
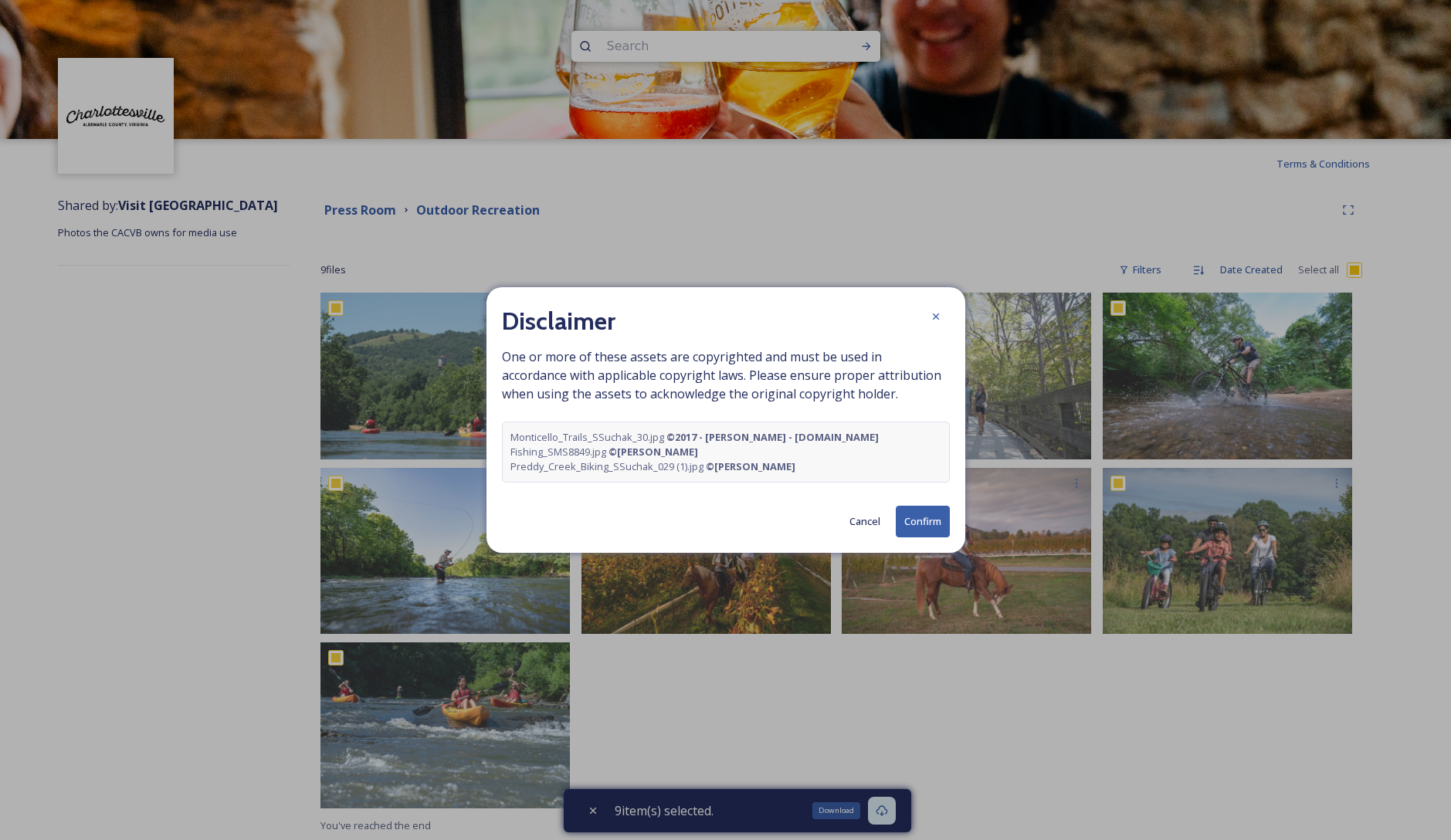
click at [931, 526] on button "Confirm" at bounding box center [923, 521] width 54 height 31
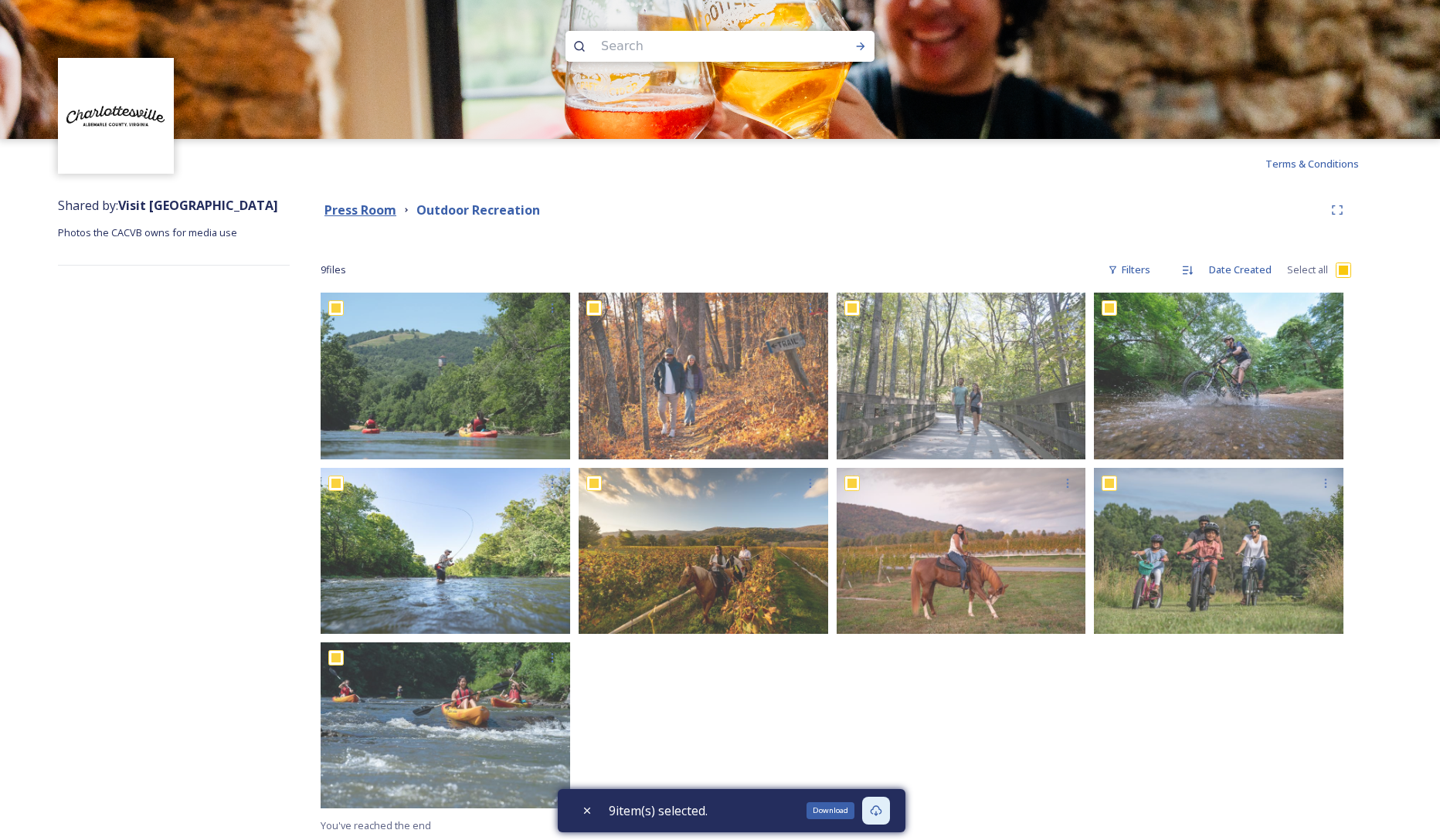
click at [350, 213] on strong "Press Room" at bounding box center [360, 210] width 72 height 17
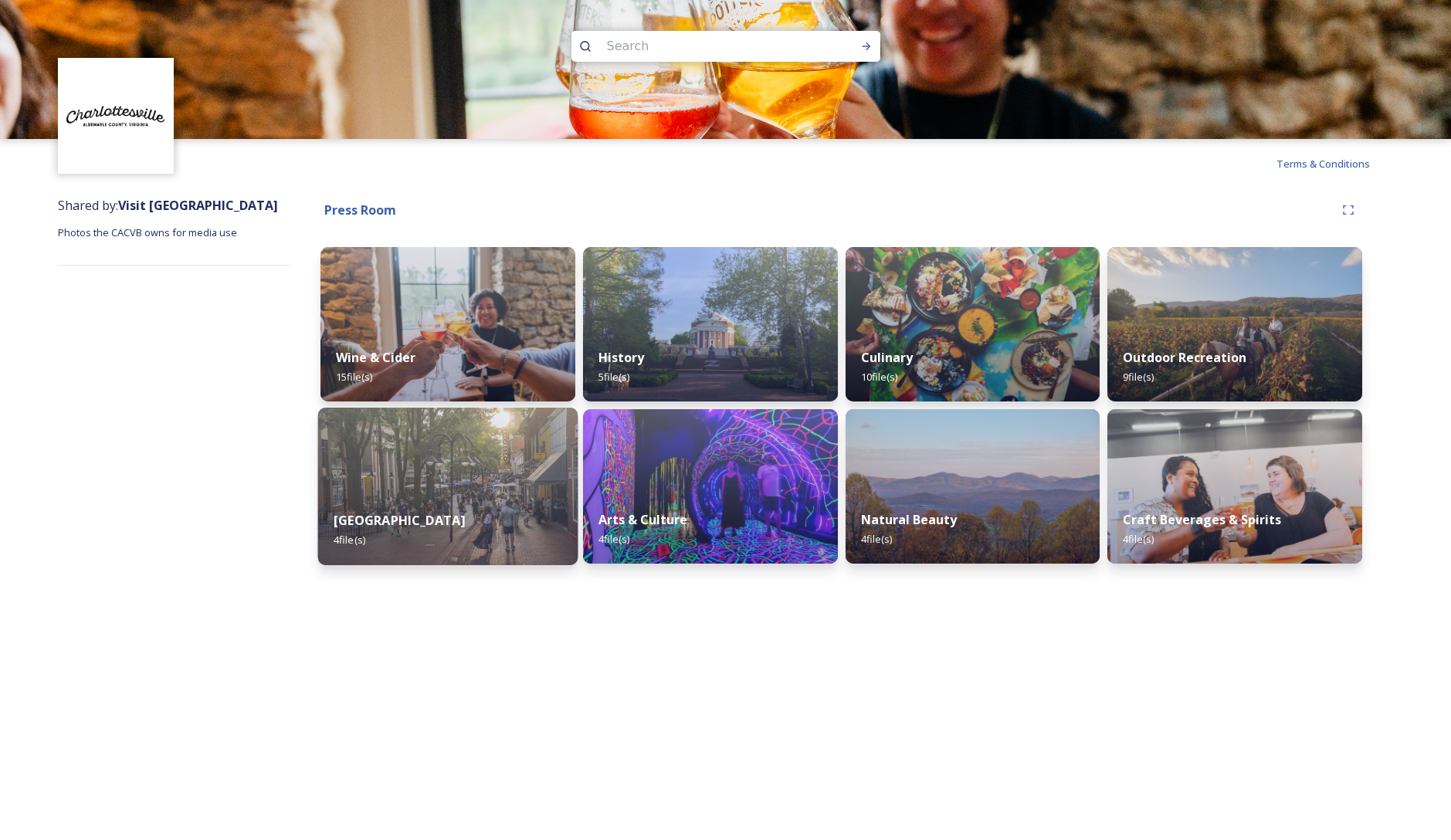
click at [500, 522] on div "Downtown Mall 4 file(s)" at bounding box center [448, 530] width 260 height 71
click at [500, 522] on div "Terms & Conditions Shared by: Visit [GEOGRAPHIC_DATA] Photos the CACVB owns for…" at bounding box center [725, 420] width 1451 height 840
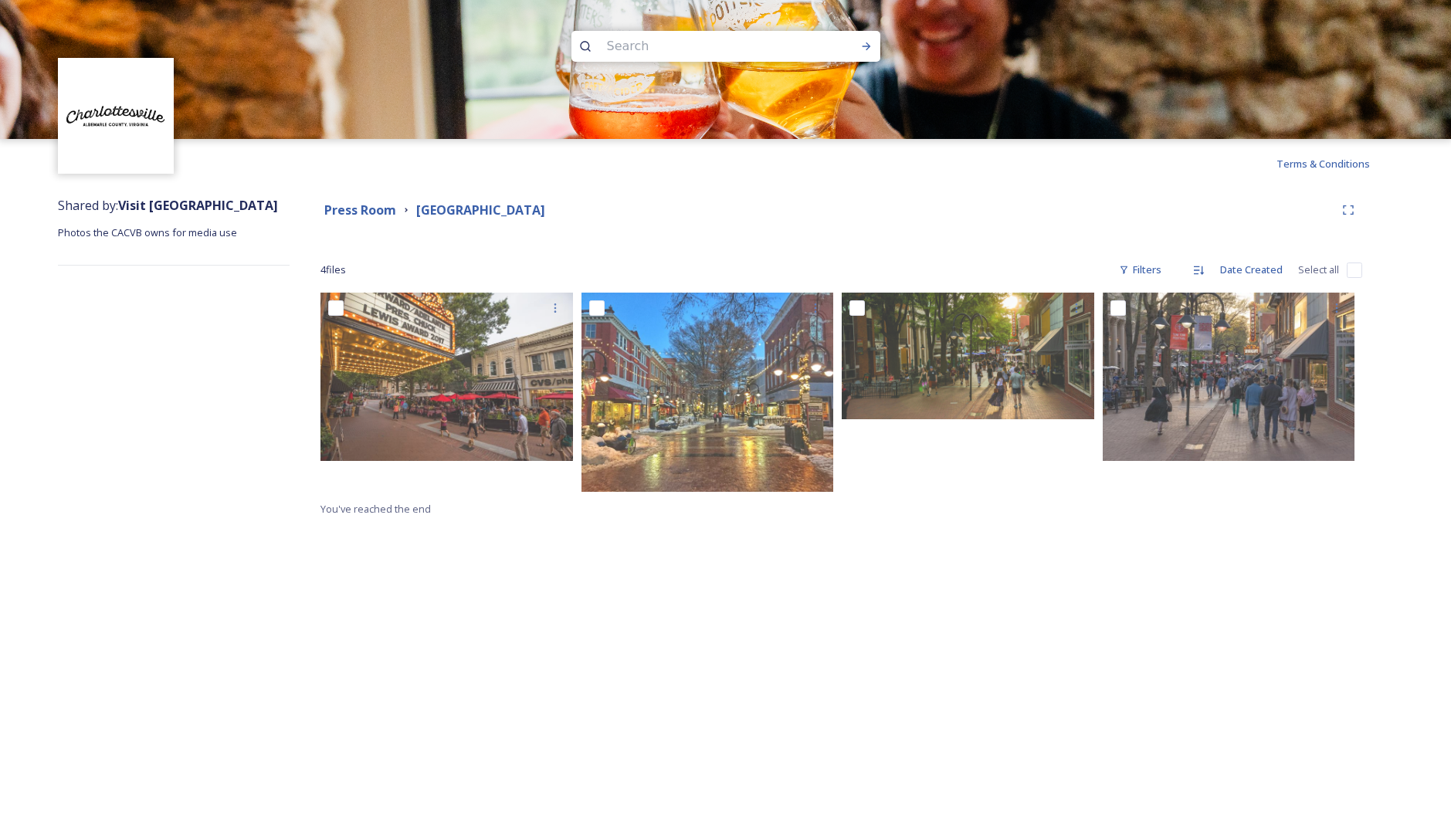
click at [1357, 271] on input "checkbox" at bounding box center [1355, 271] width 15 height 15
checkbox input "true"
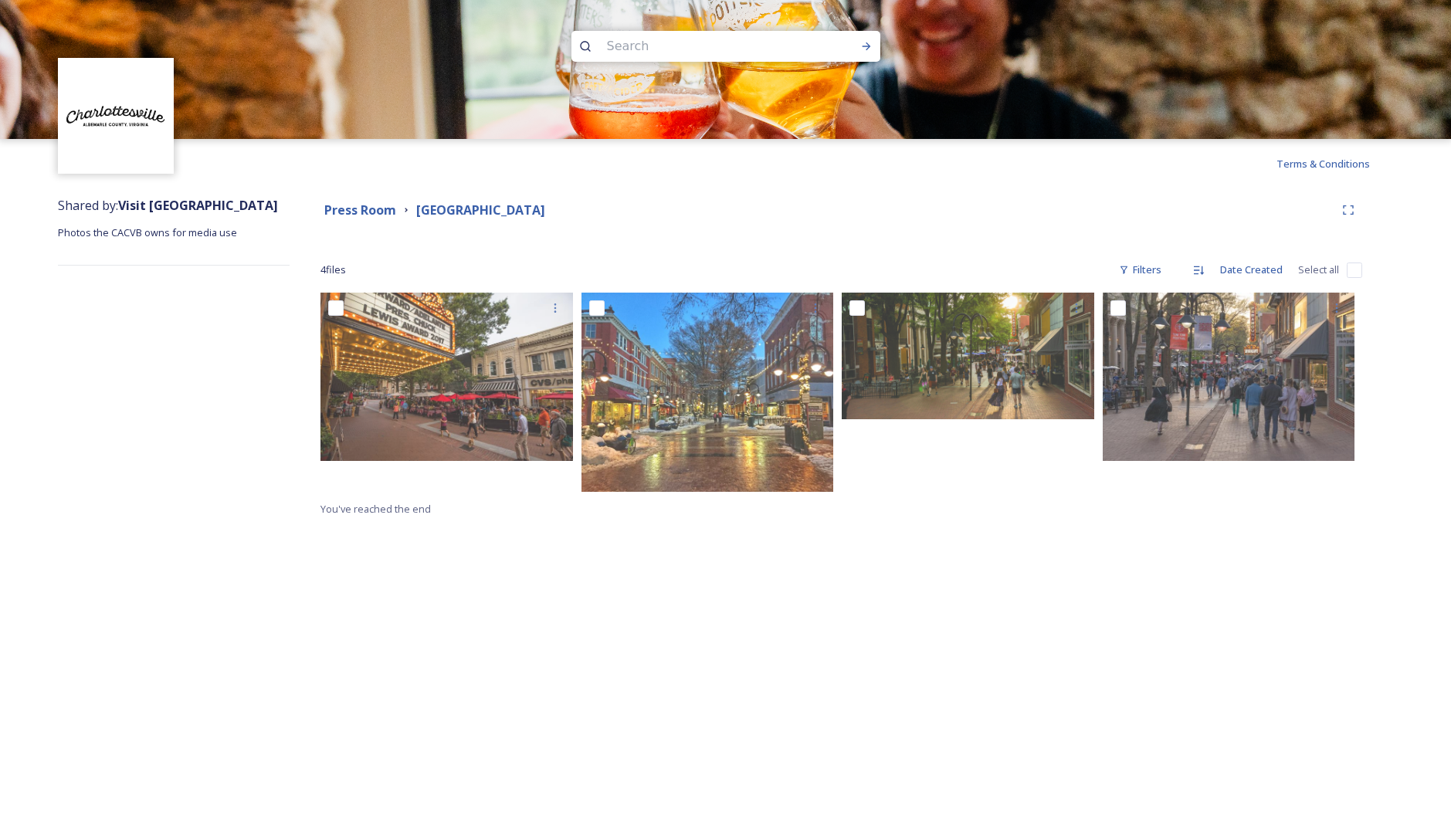
checkbox input "true"
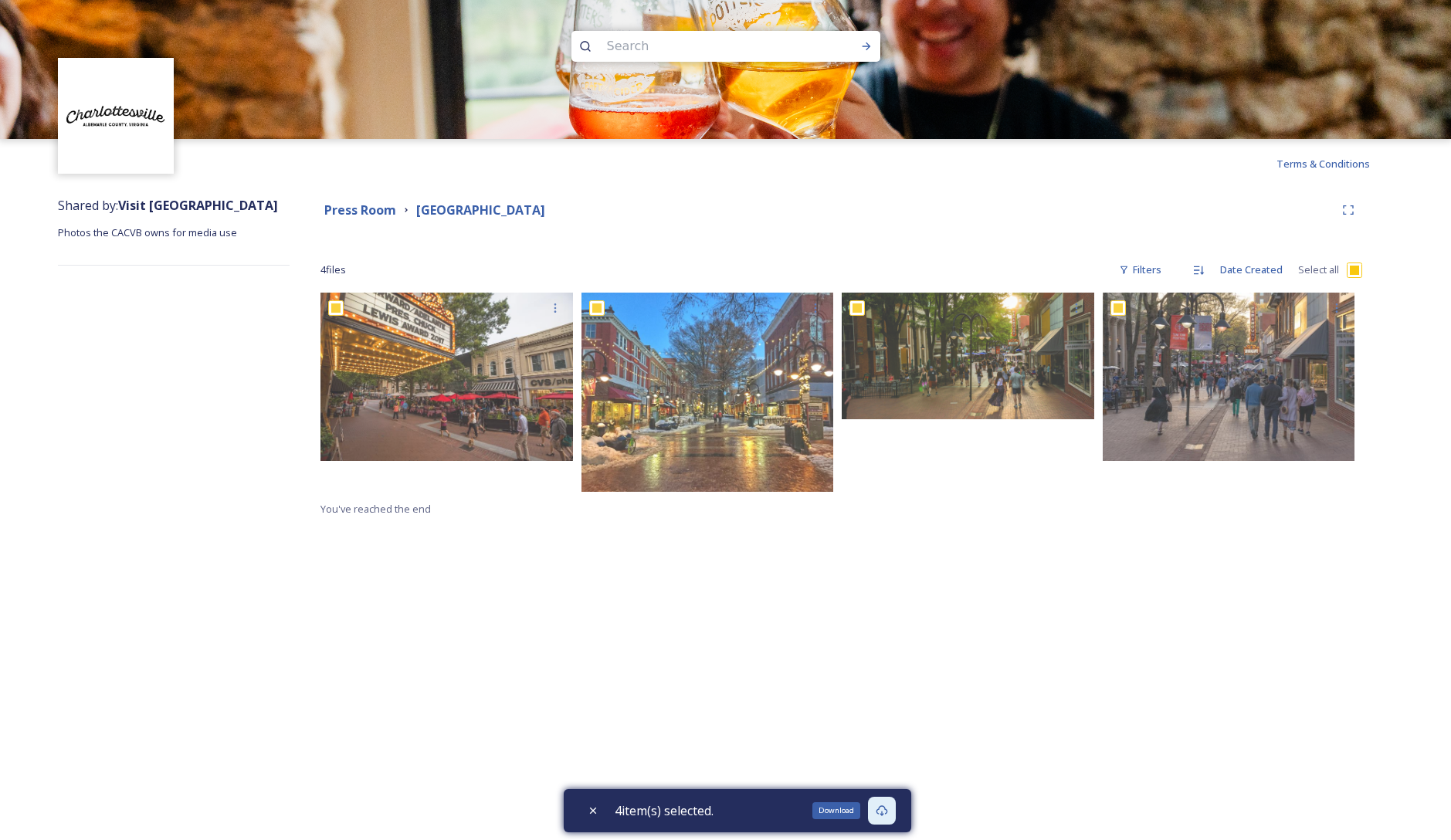
click at [887, 817] on div "Download" at bounding box center [882, 810] width 28 height 28
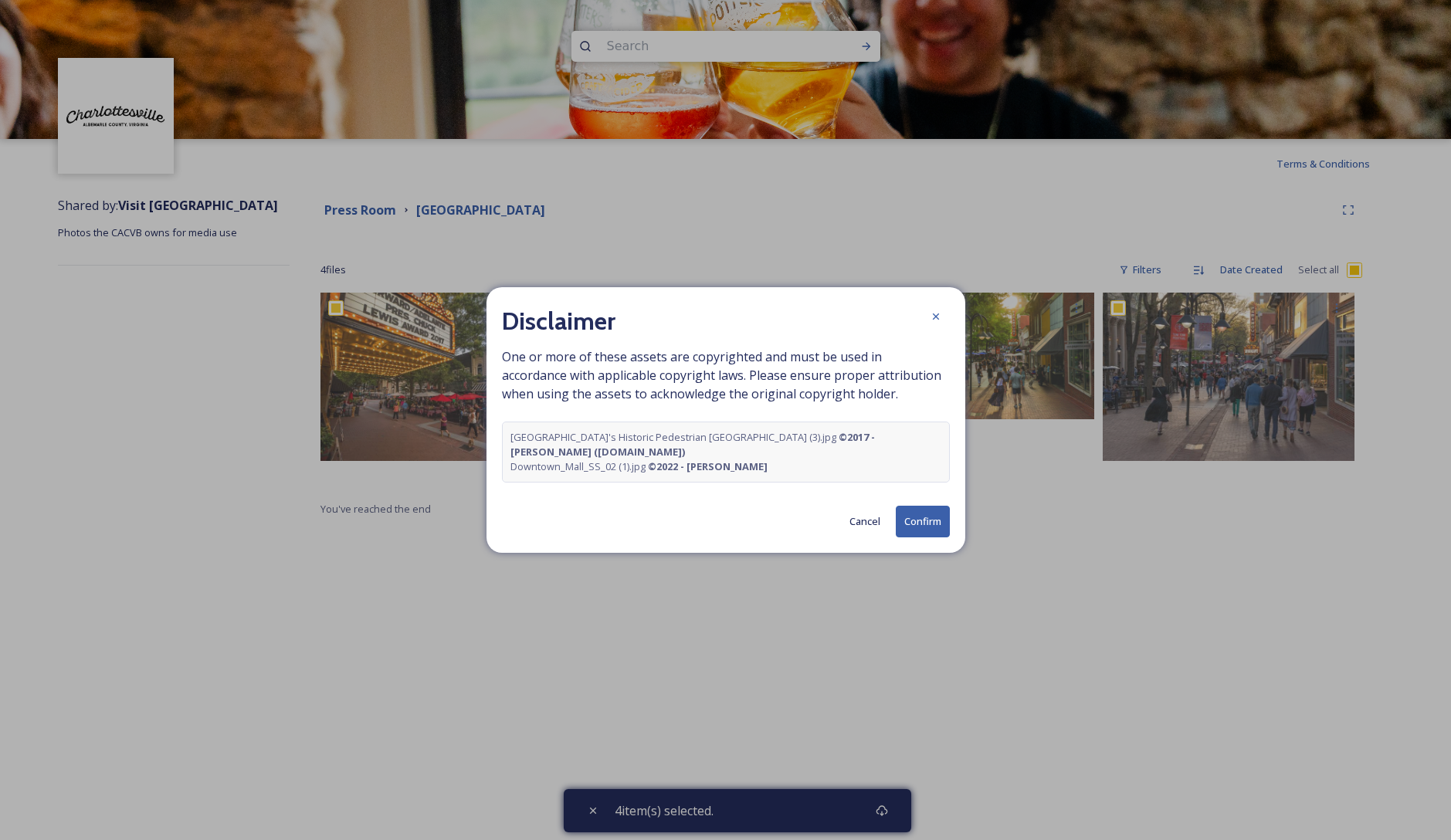
click at [919, 523] on button "Confirm" at bounding box center [923, 521] width 54 height 31
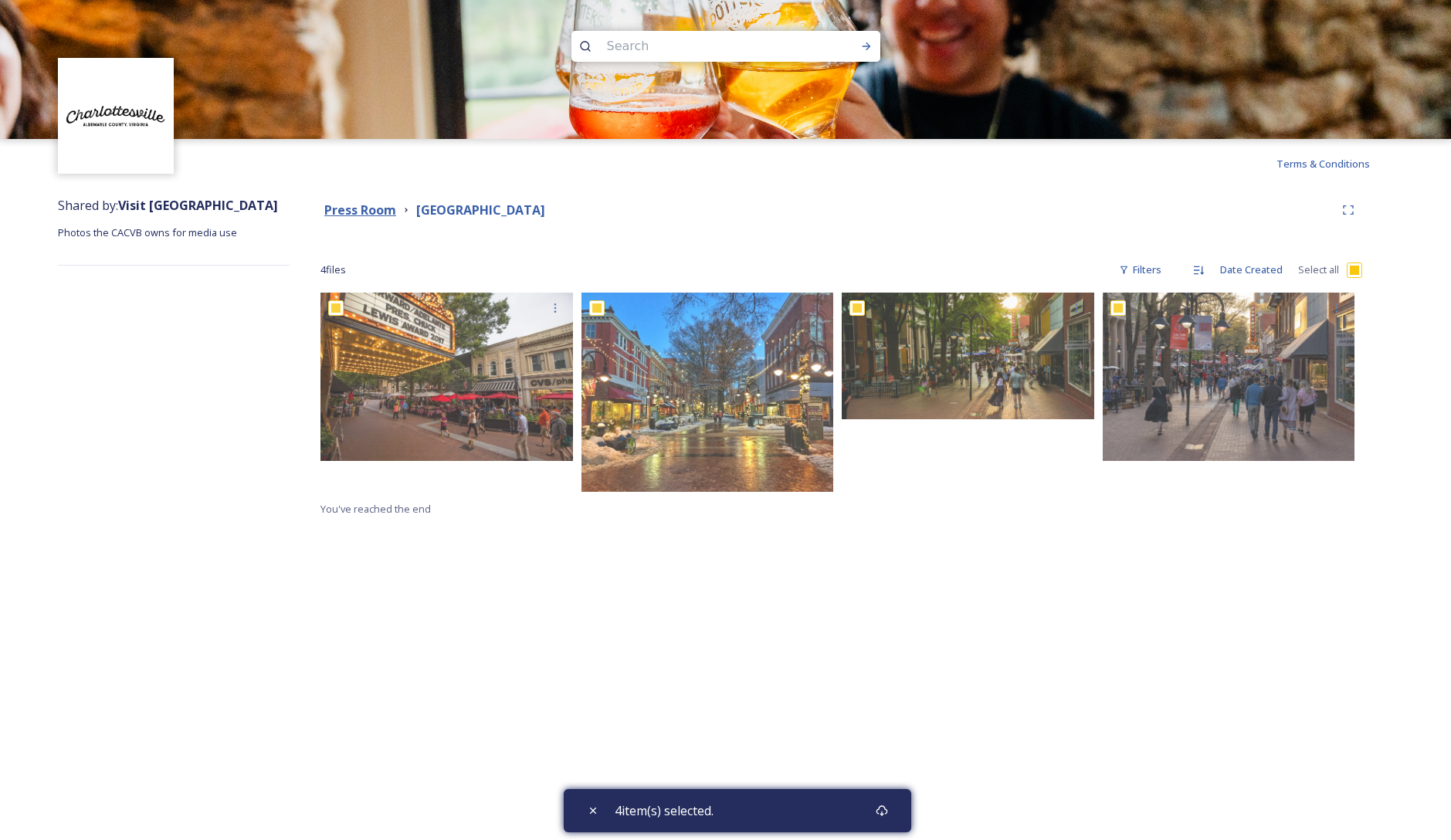
click at [360, 205] on strong "Press Room" at bounding box center [360, 210] width 71 height 17
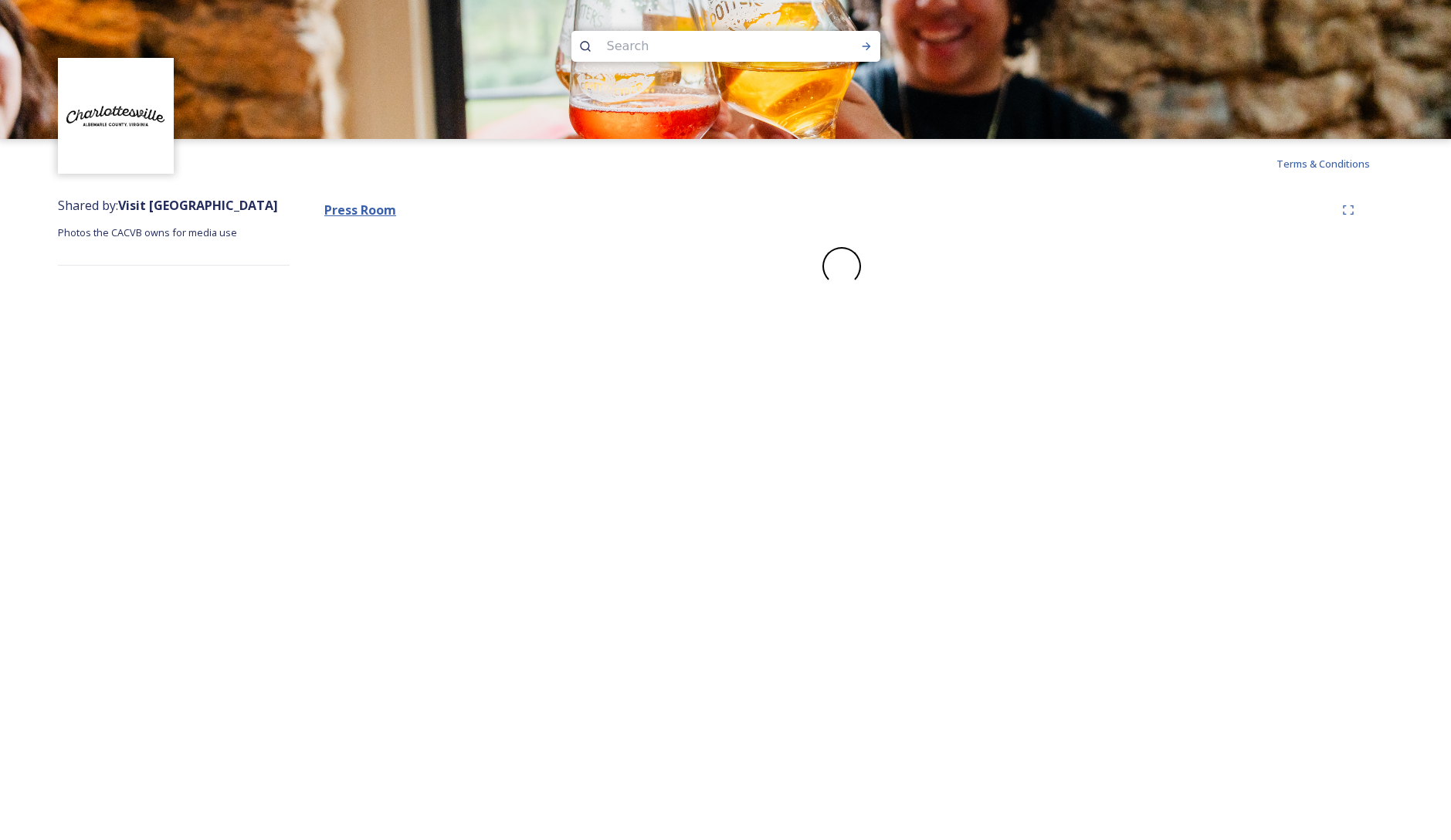
click at [360, 209] on strong "Press Room" at bounding box center [360, 210] width 71 height 17
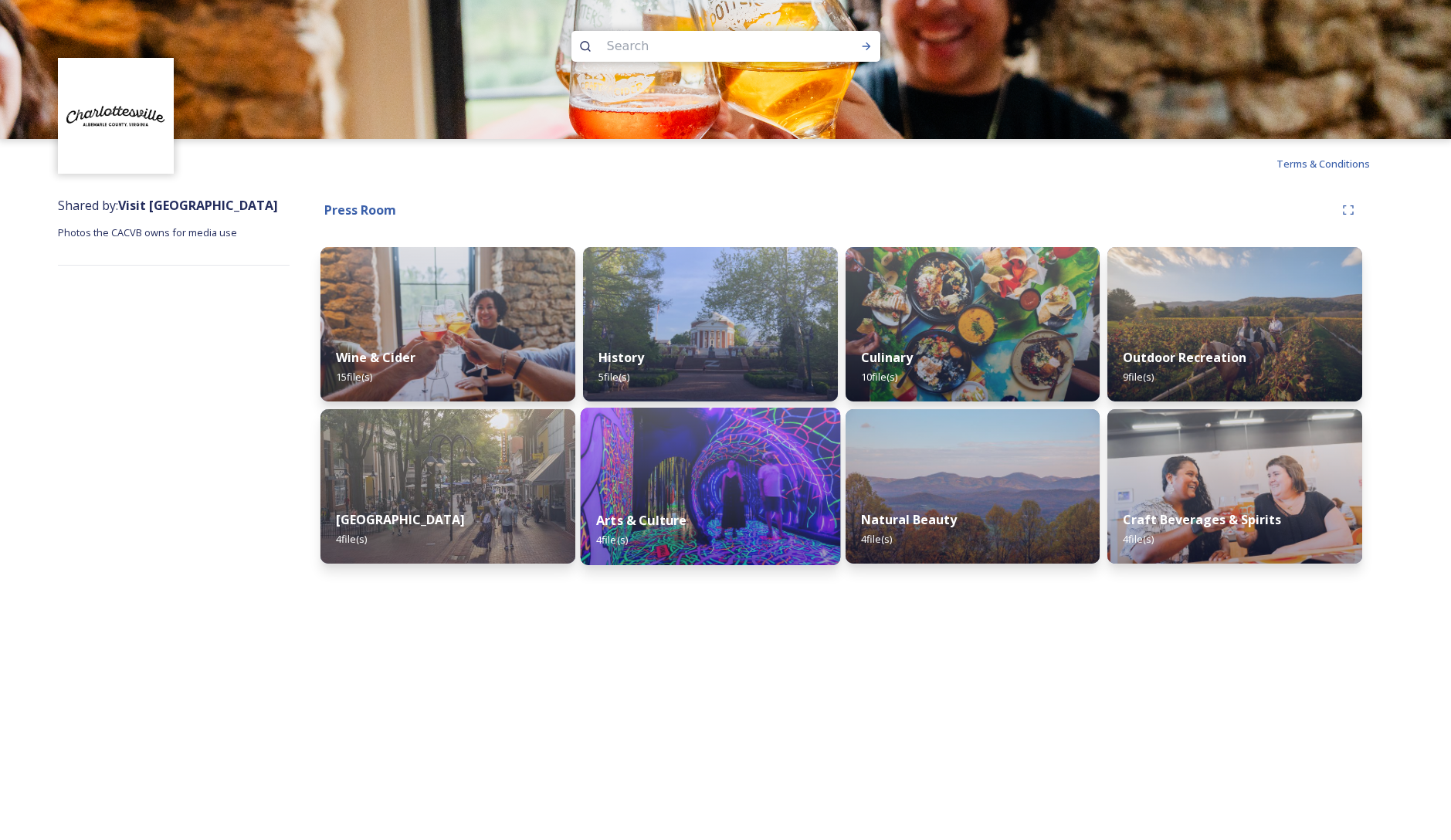
click at [780, 512] on div "Arts & Culture 4 file(s)" at bounding box center [709, 530] width 260 height 71
click at [780, 512] on div "Terms & Conditions Shared by: Visit [GEOGRAPHIC_DATA] Photos the CACVB owns for…" at bounding box center [725, 420] width 1451 height 840
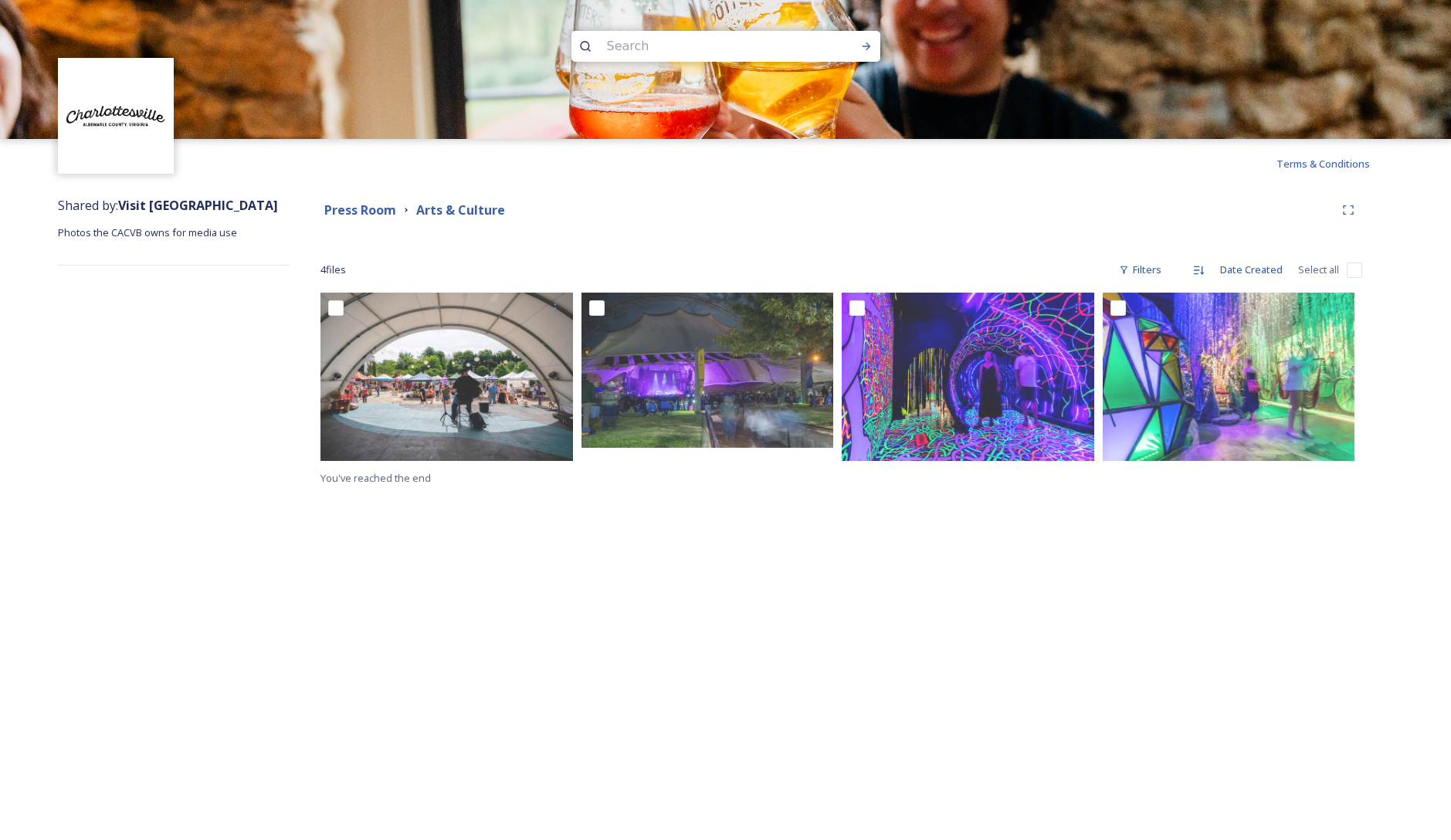
click at [1351, 271] on input "checkbox" at bounding box center [1355, 271] width 15 height 15
checkbox input "true"
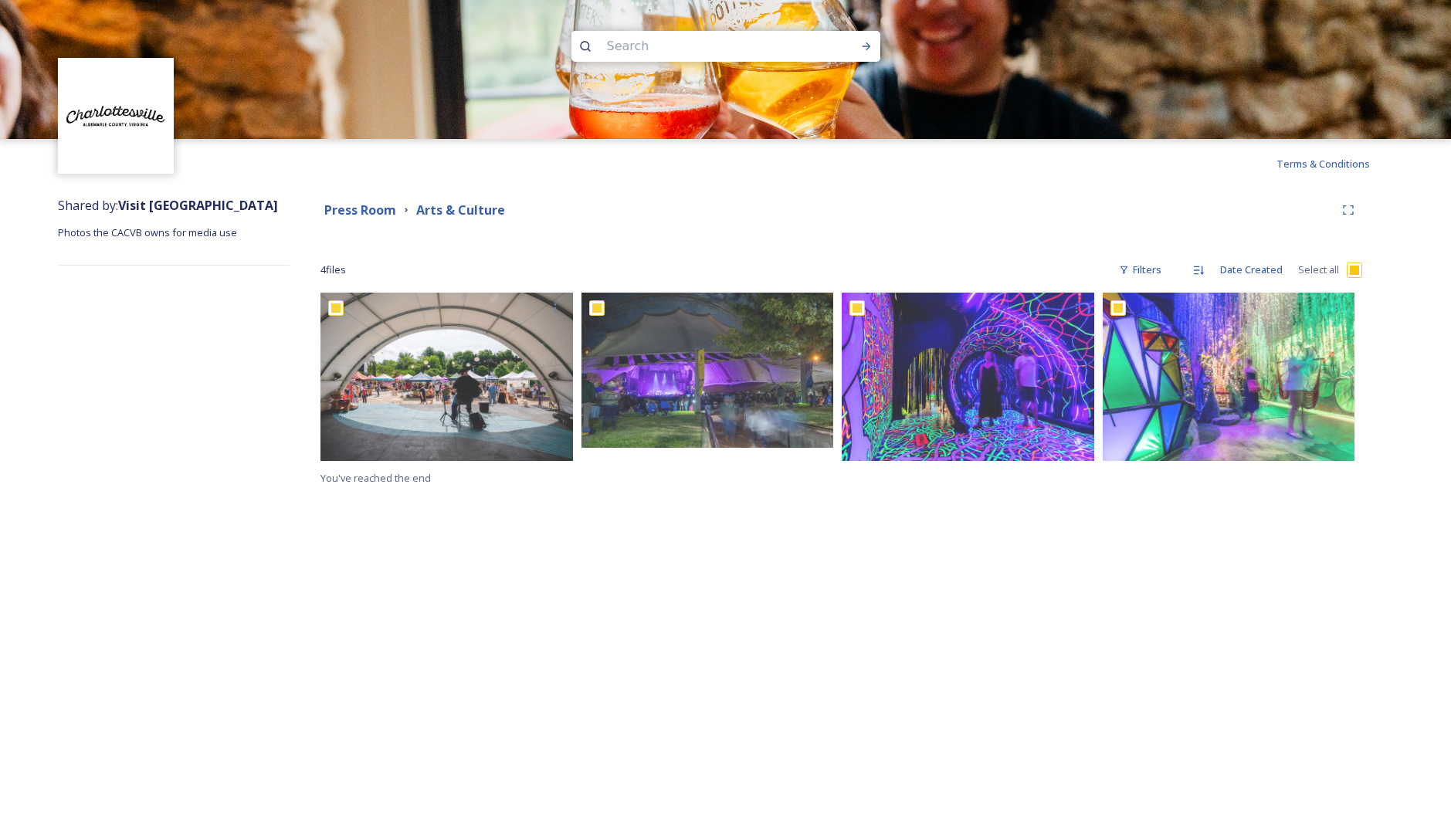
checkbox input "true"
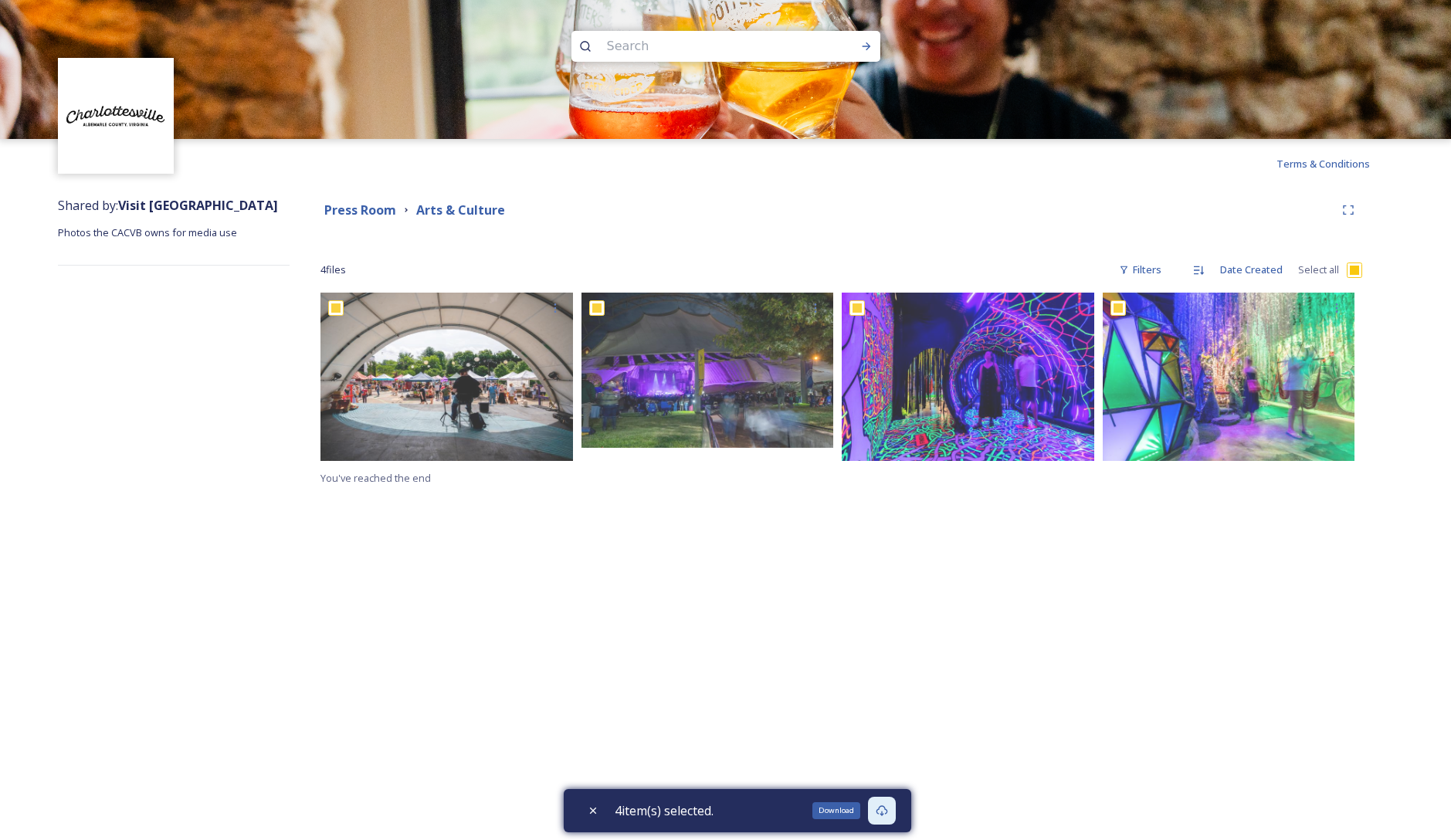
click at [883, 814] on icon at bounding box center [882, 811] width 13 height 13
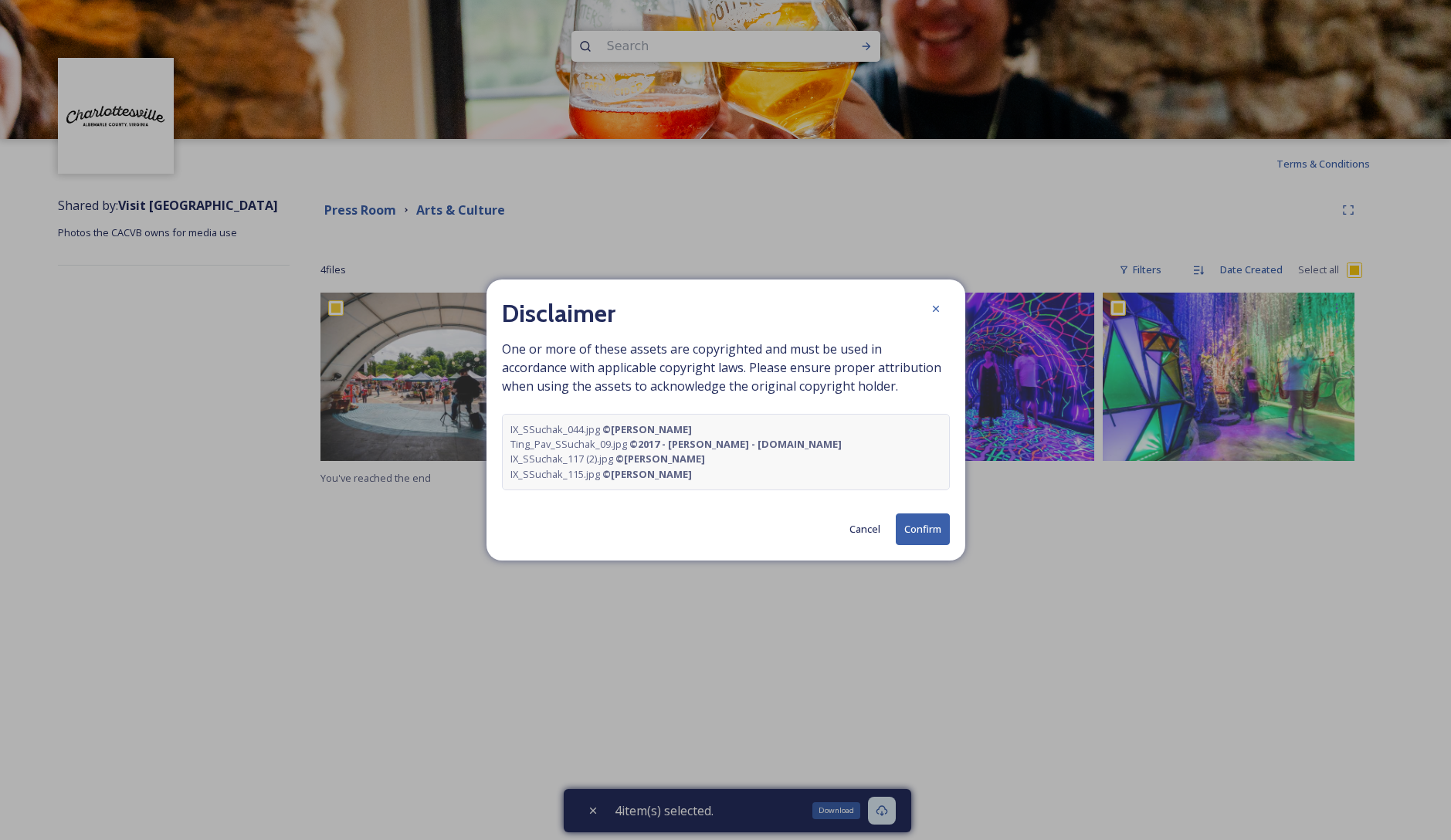
click at [922, 530] on button "Confirm" at bounding box center [923, 529] width 54 height 31
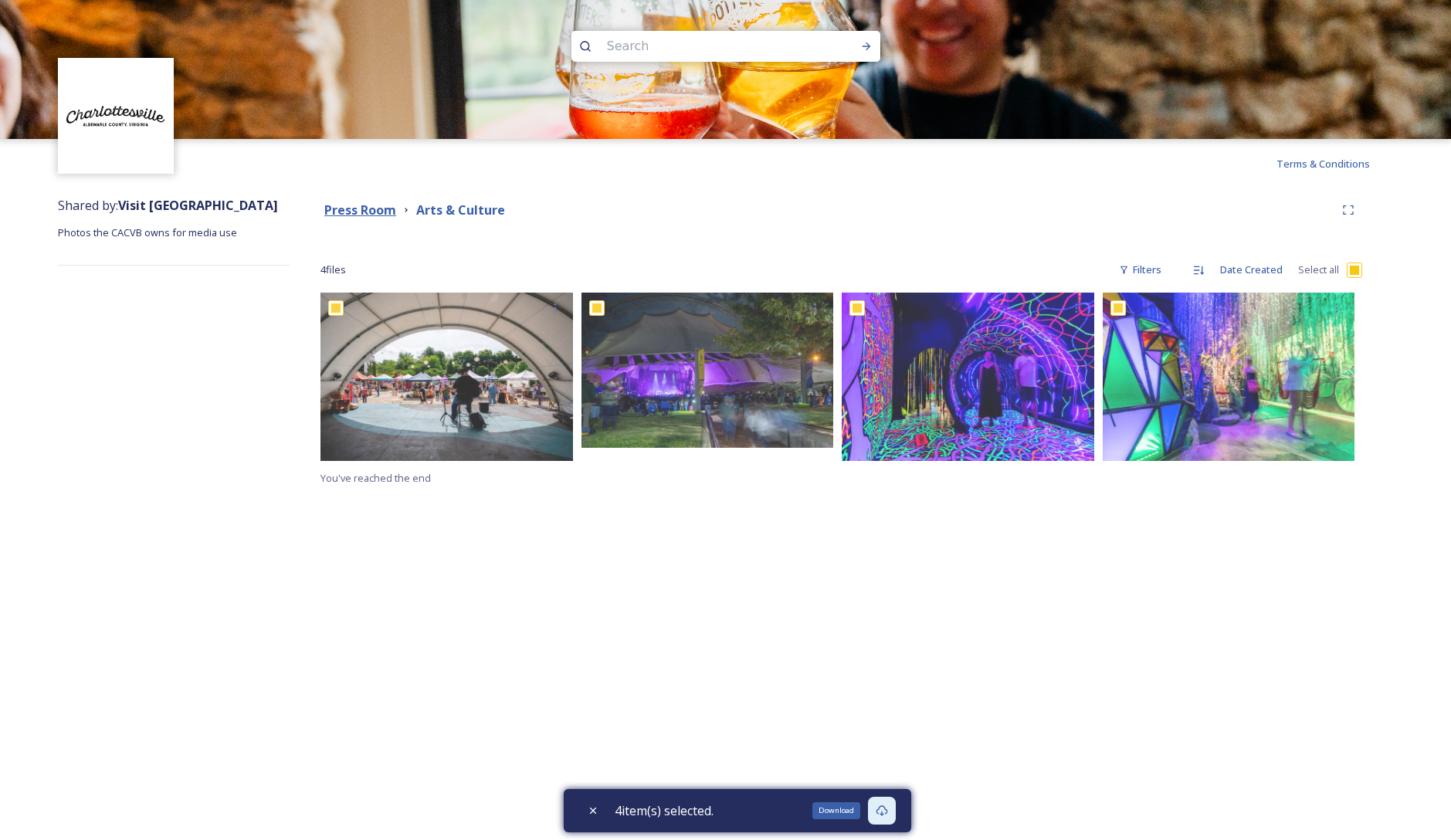
click at [363, 210] on strong "Press Room" at bounding box center [360, 210] width 71 height 17
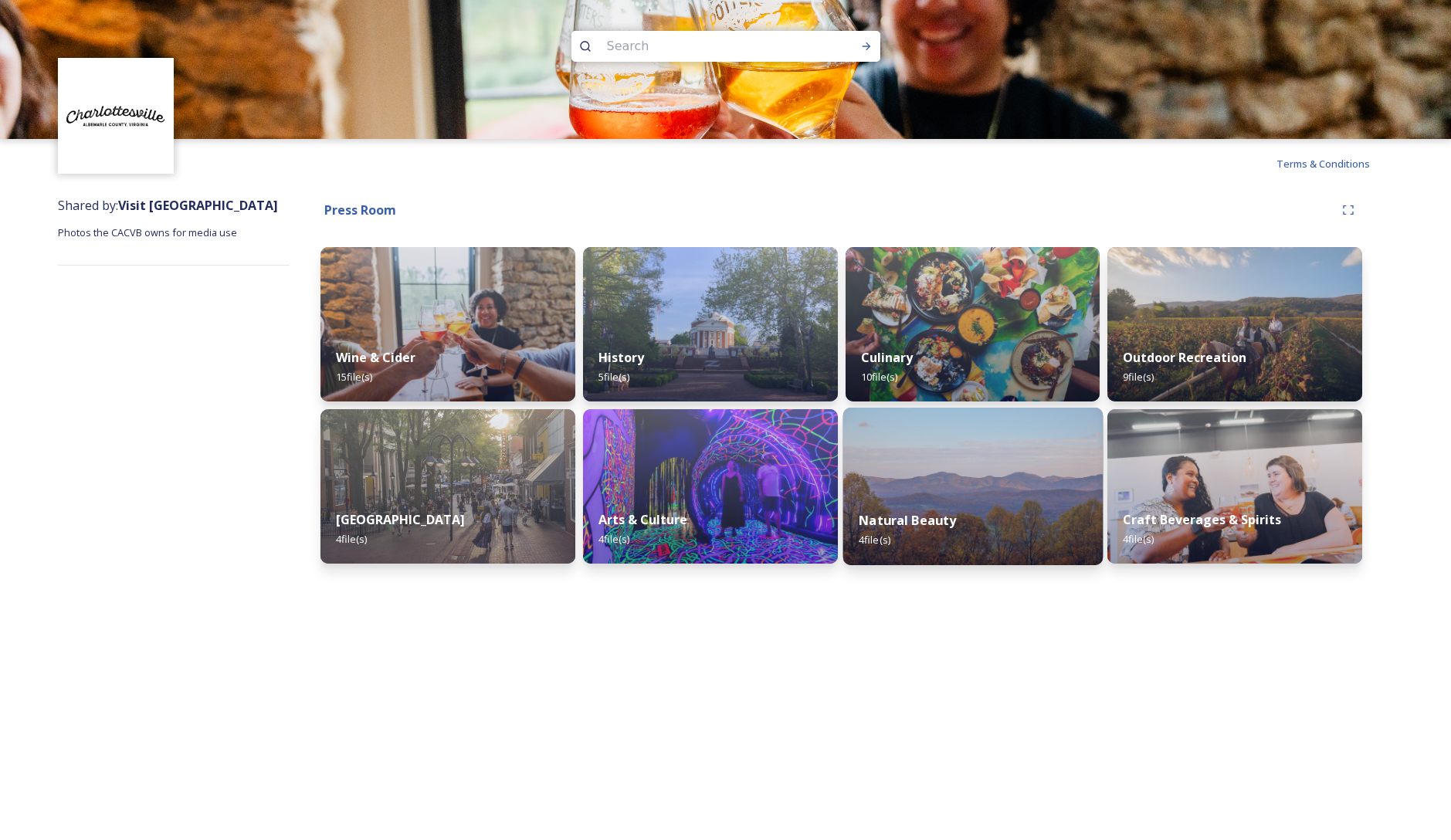
click at [915, 475] on img at bounding box center [972, 486] width 260 height 157
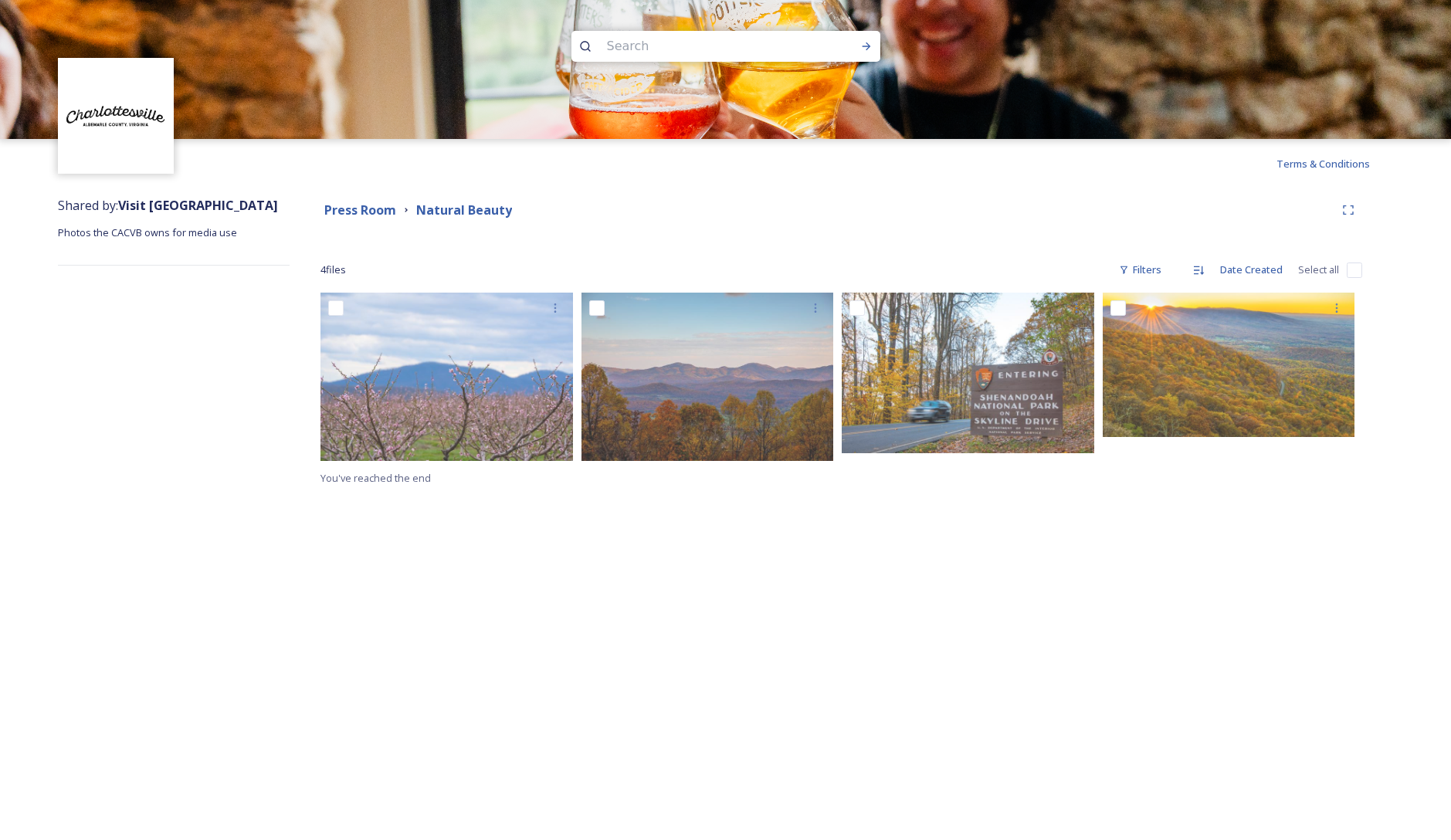
click at [1349, 271] on input "checkbox" at bounding box center [1355, 271] width 15 height 15
checkbox input "true"
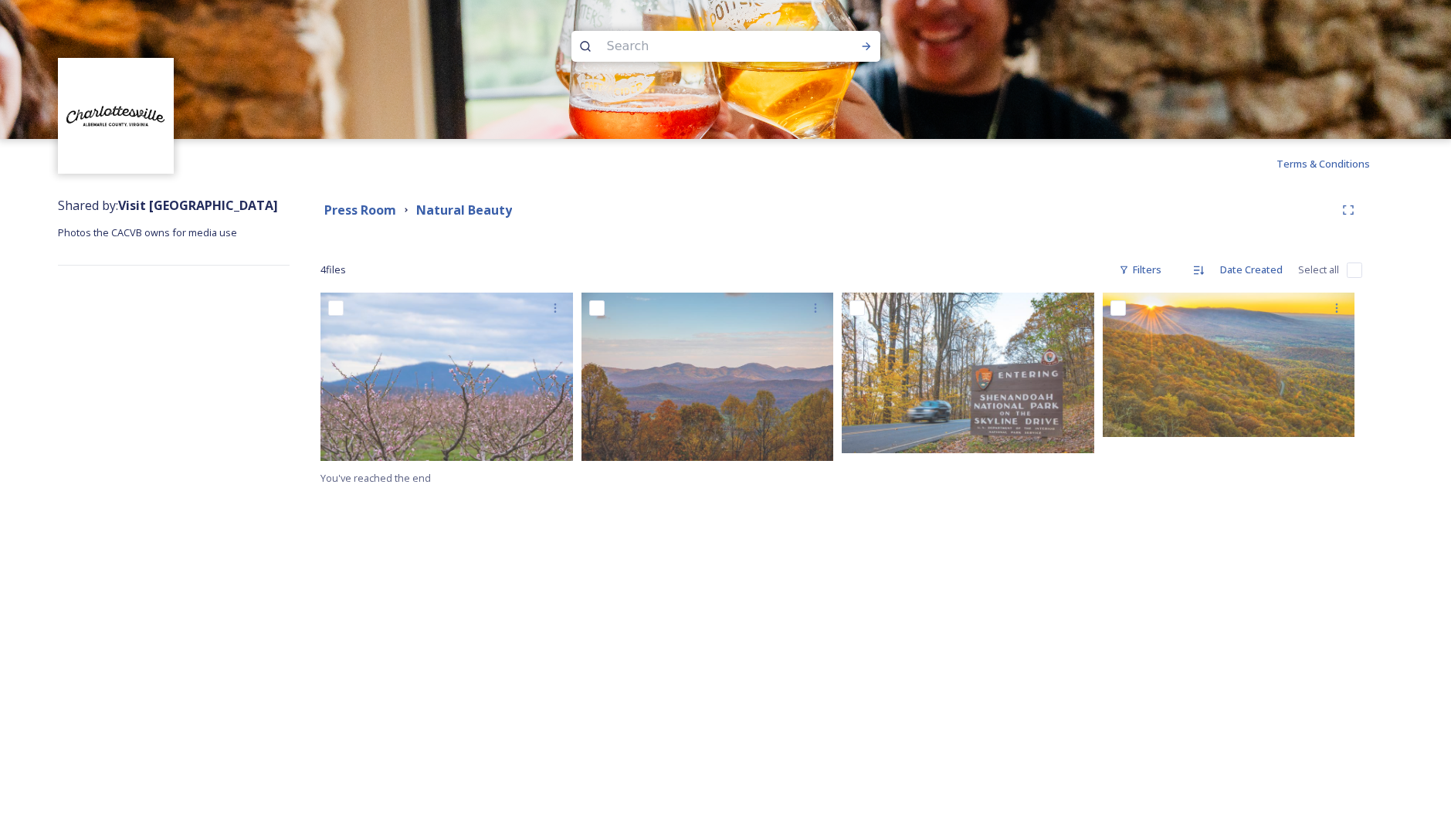
checkbox input "true"
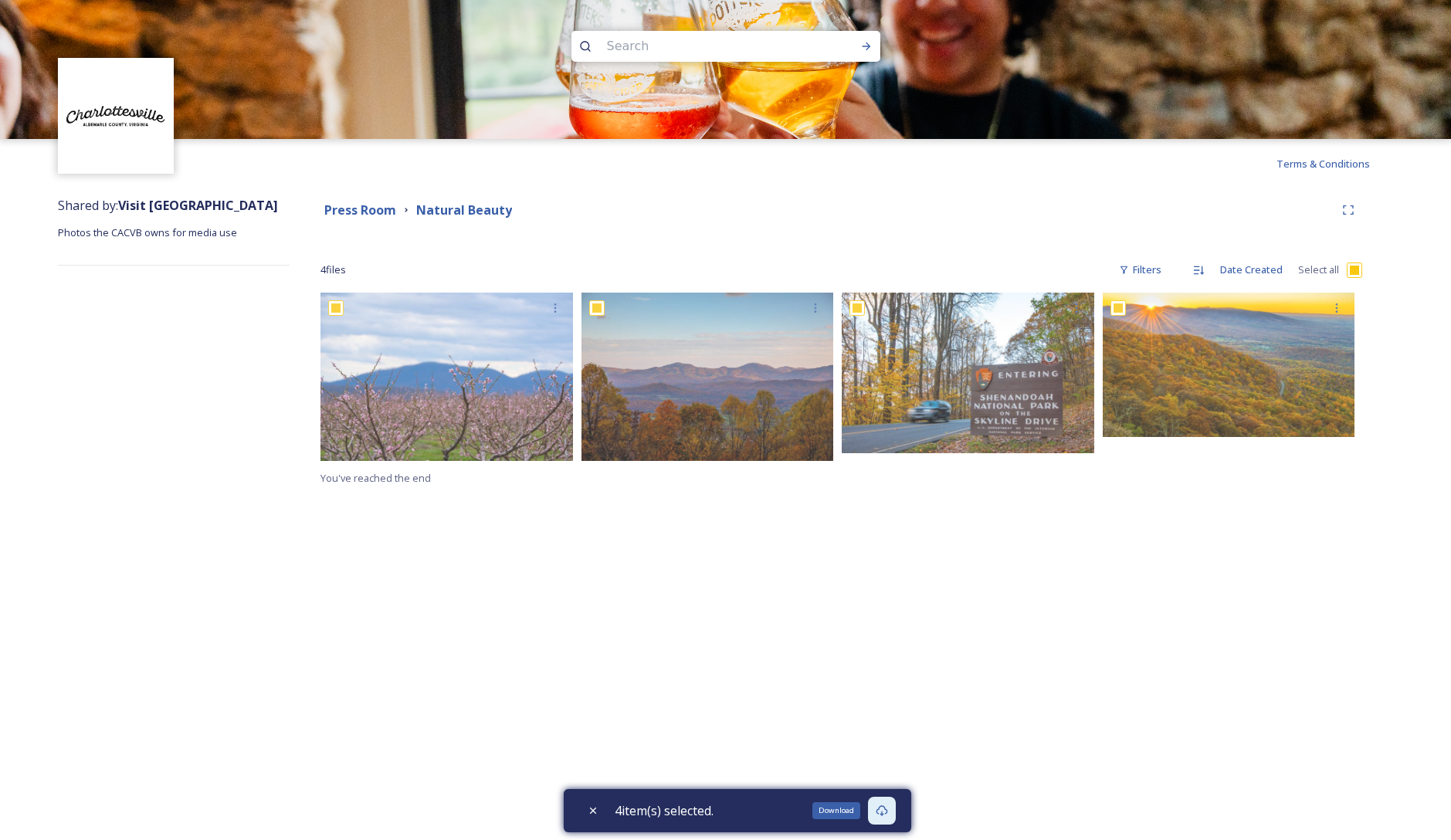
click at [894, 808] on div "Download" at bounding box center [882, 810] width 28 height 28
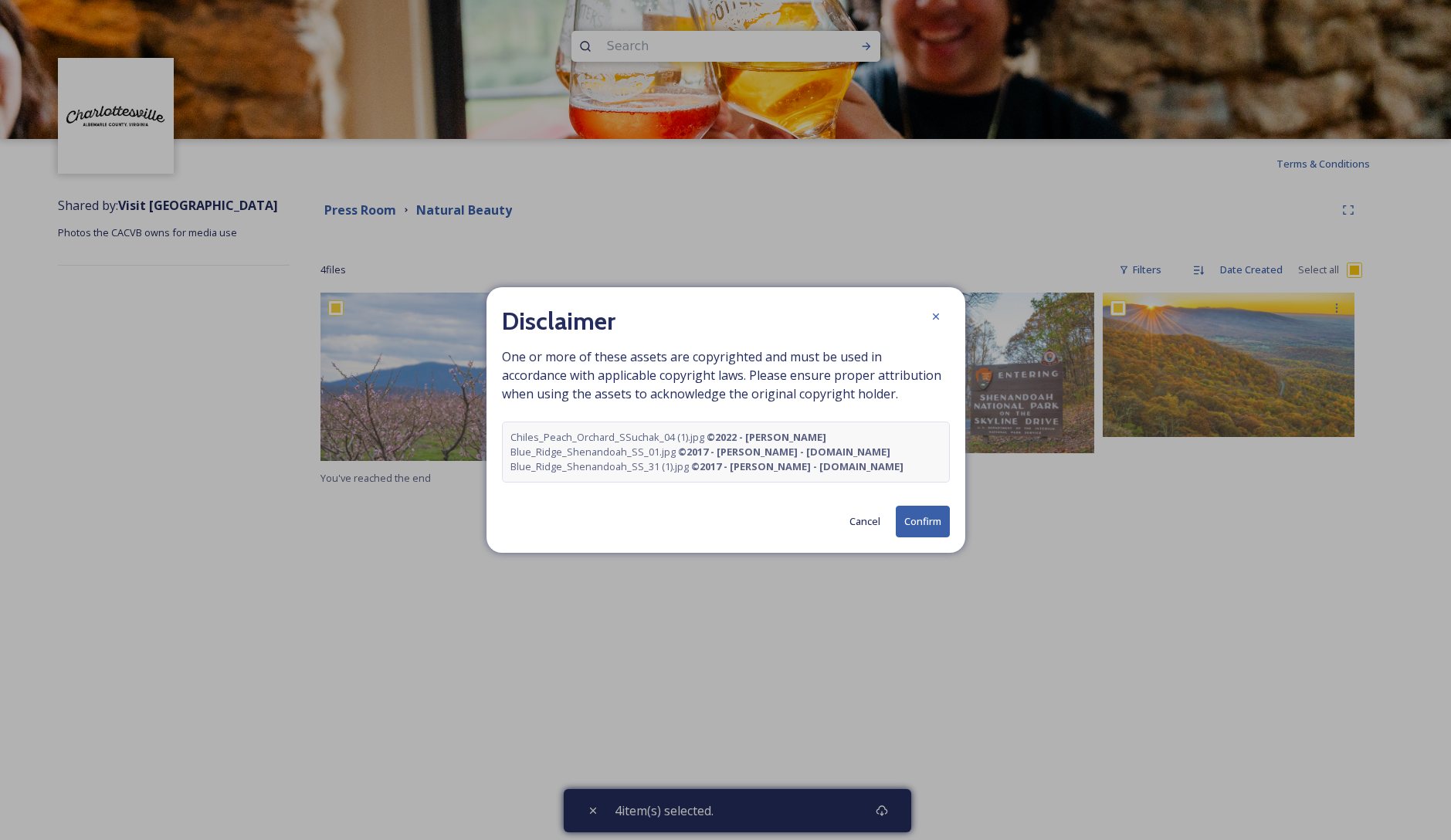
click at [926, 516] on button "Confirm" at bounding box center [923, 521] width 54 height 31
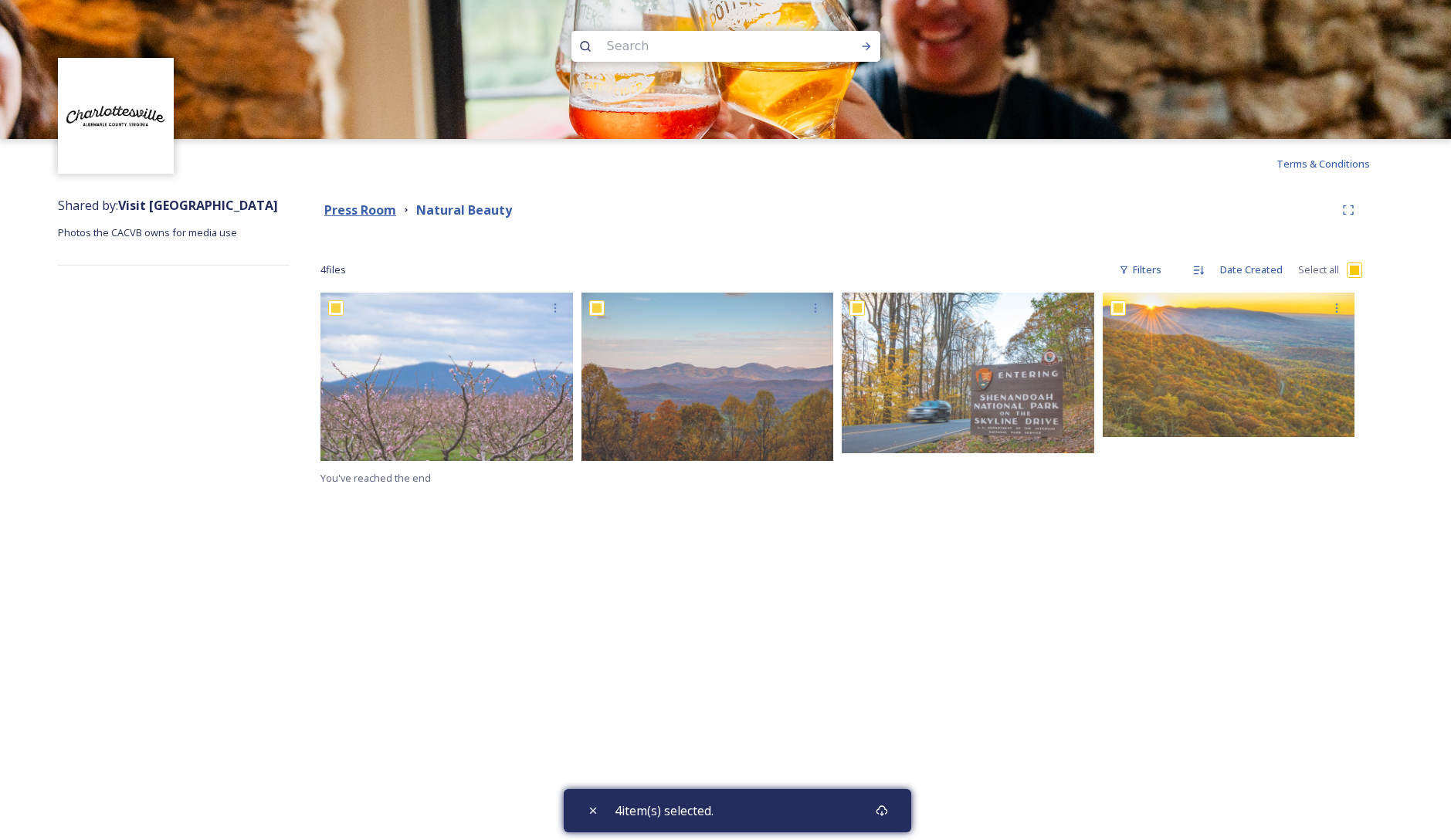
click at [378, 202] on div "Press Room" at bounding box center [360, 210] width 71 height 20
click at [374, 209] on strong "Press Room" at bounding box center [360, 210] width 71 height 17
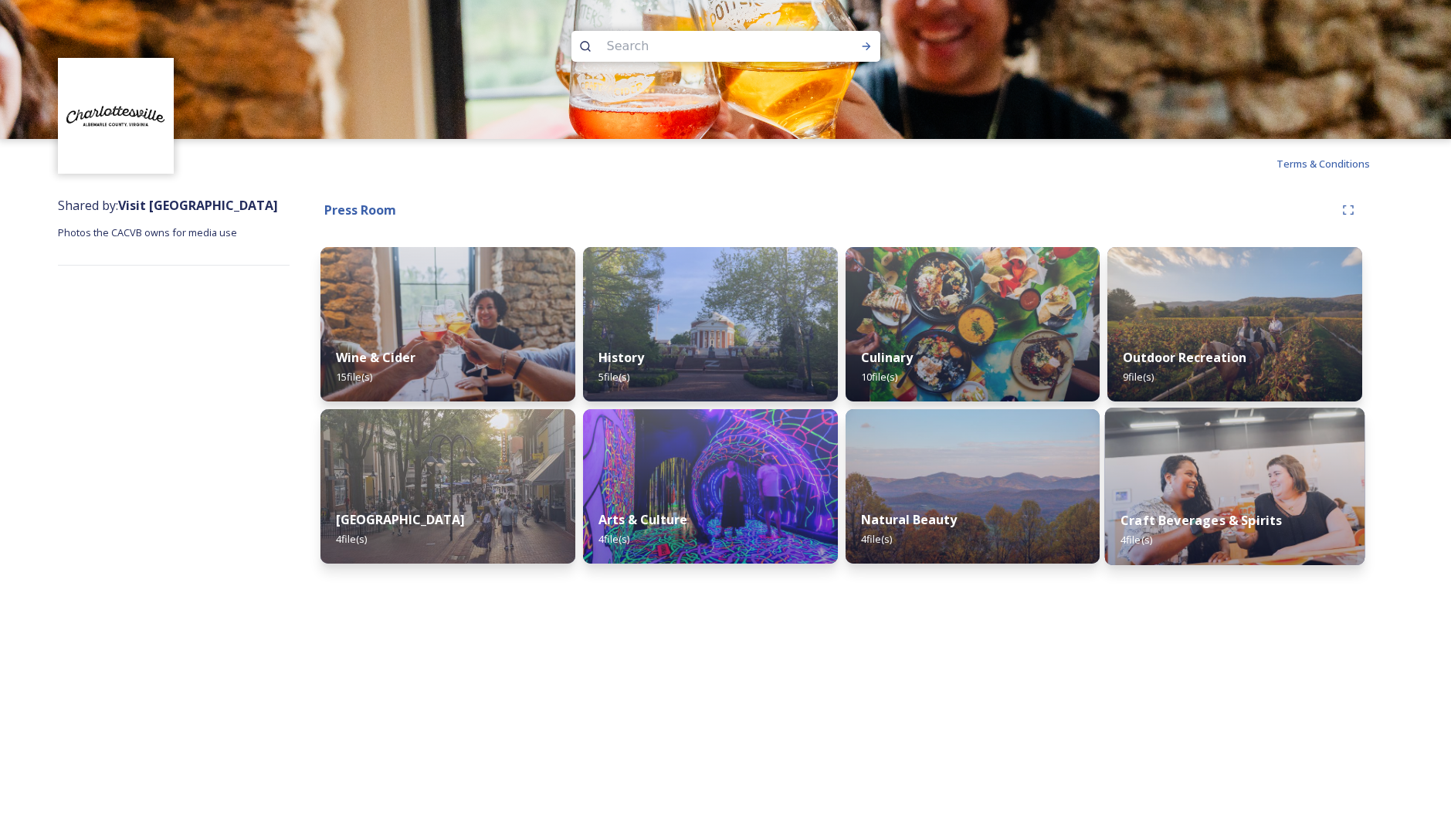
click at [1248, 540] on div "Craft Beverages & Spirits 4 file(s)" at bounding box center [1235, 530] width 260 height 71
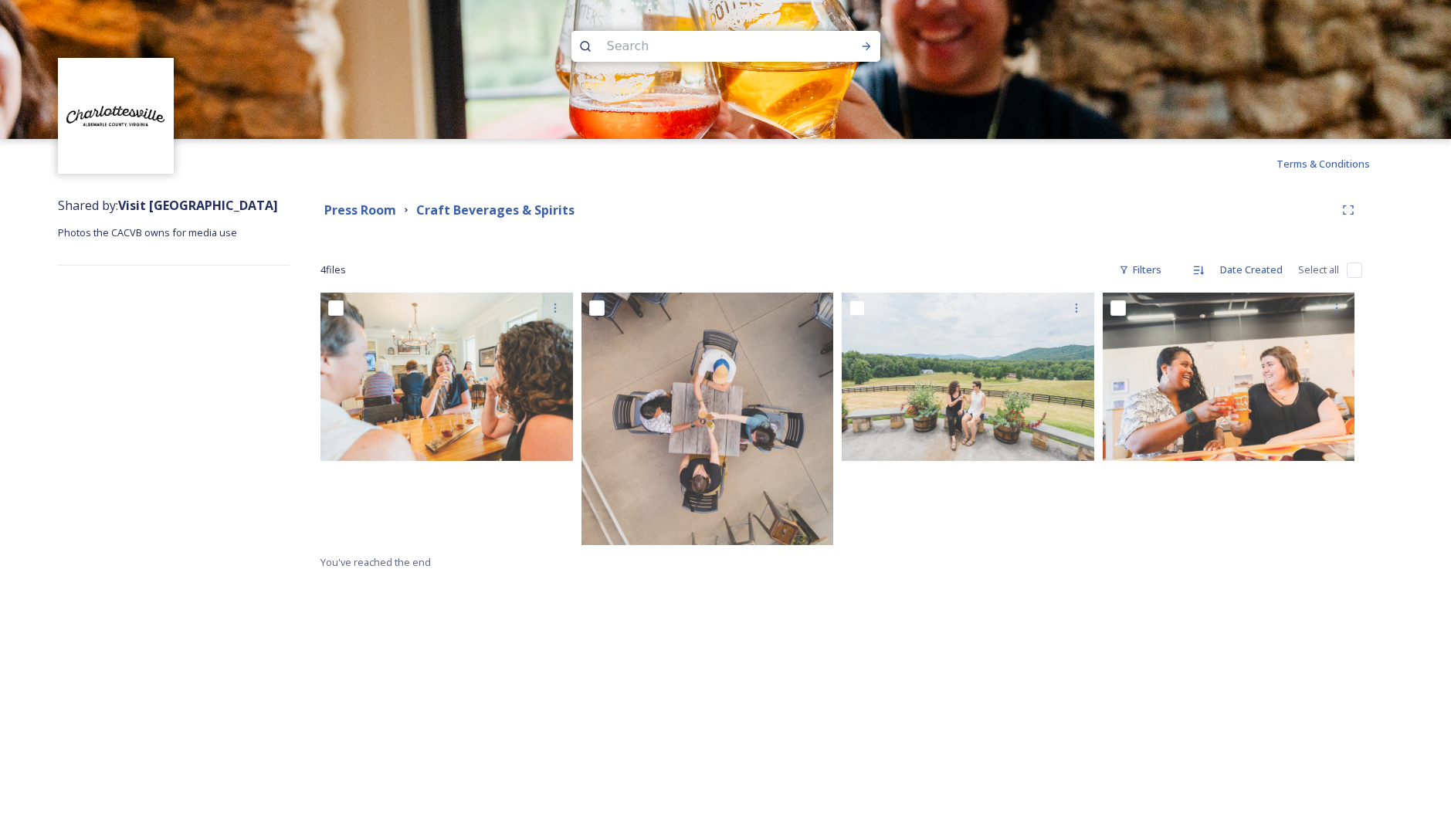
click at [1350, 270] on input "checkbox" at bounding box center [1355, 271] width 15 height 15
checkbox input "true"
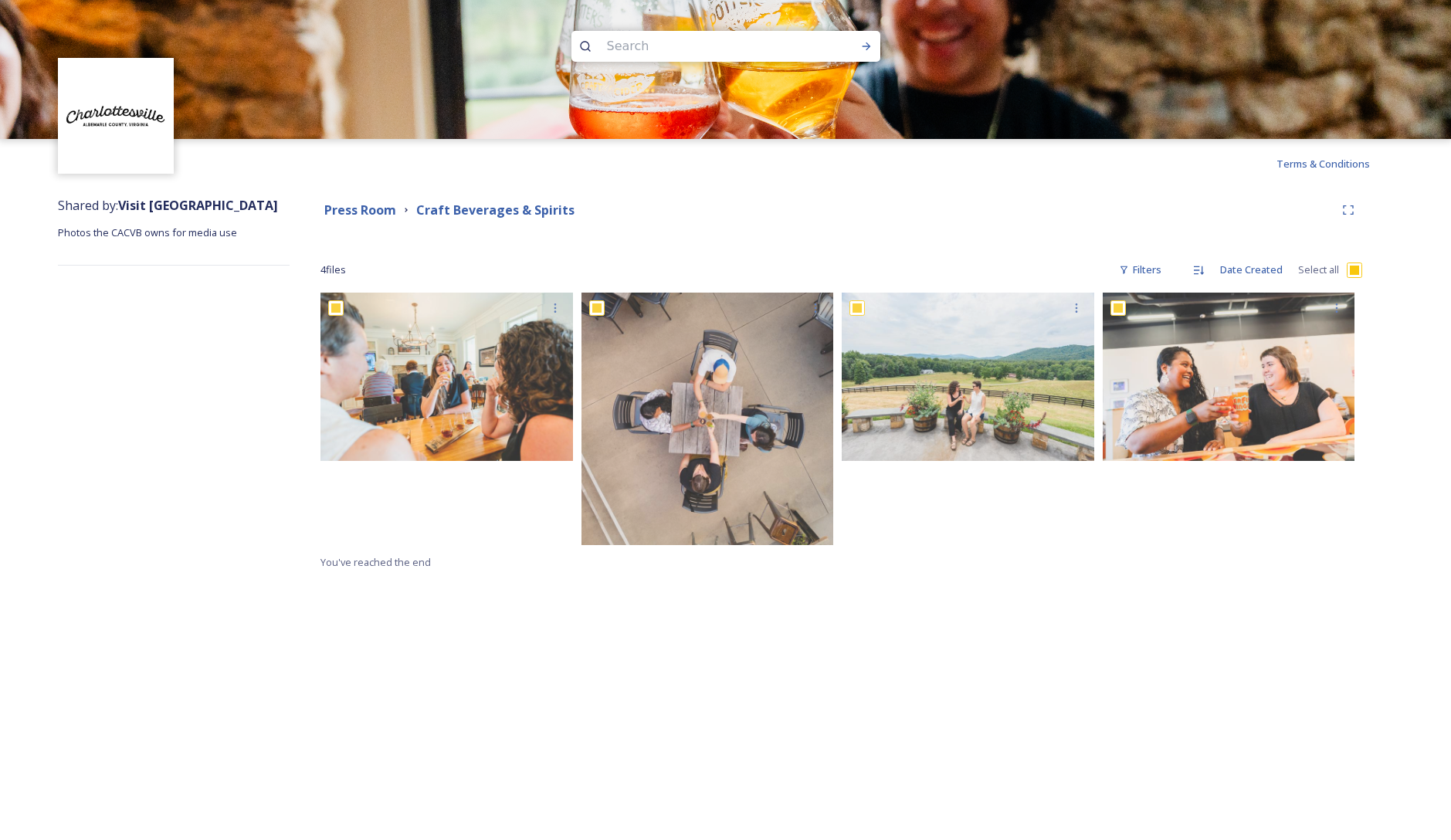
checkbox input "true"
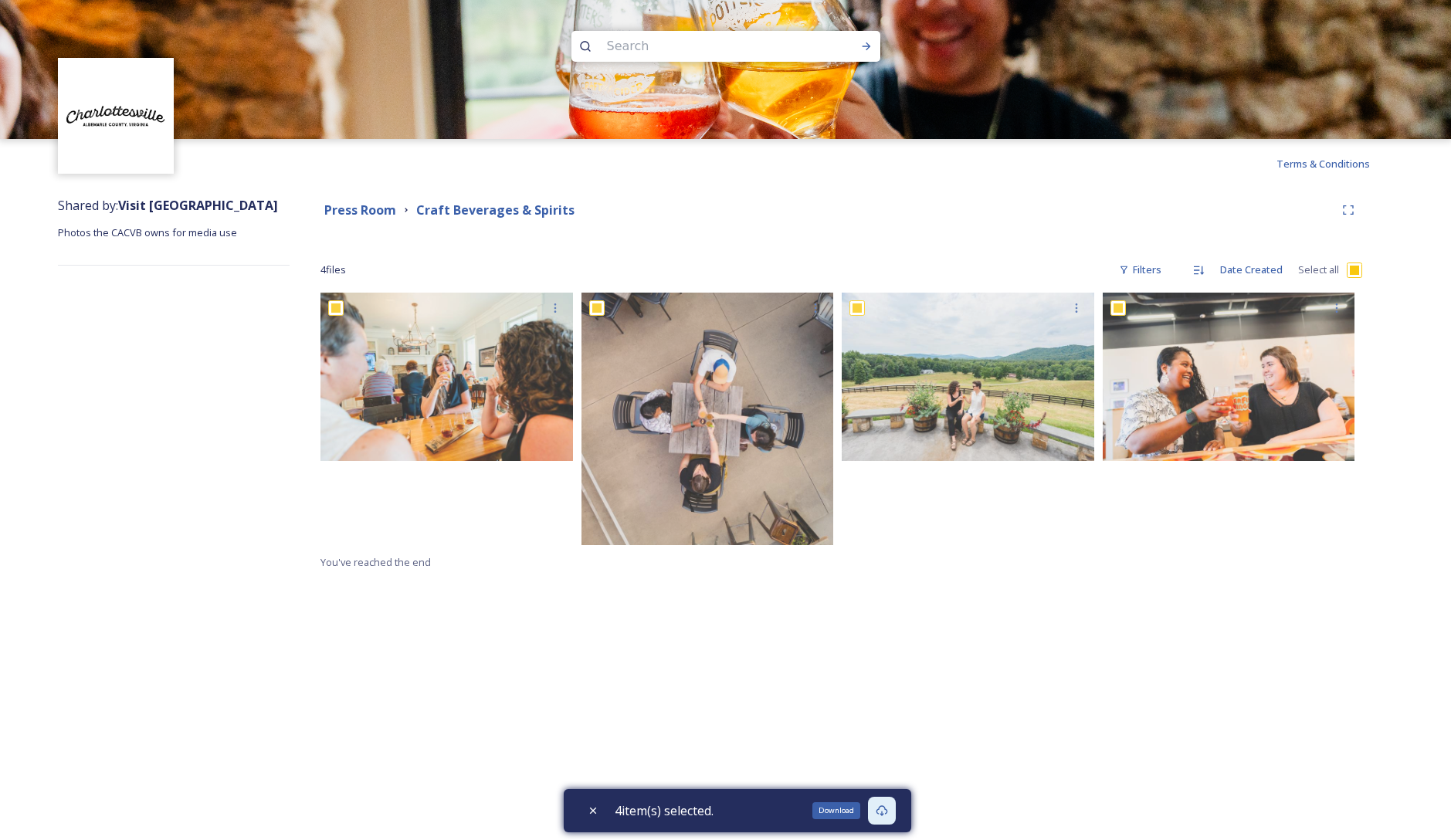
click at [888, 814] on icon at bounding box center [882, 810] width 12 height 11
click at [358, 211] on strong "Press Room" at bounding box center [360, 210] width 71 height 17
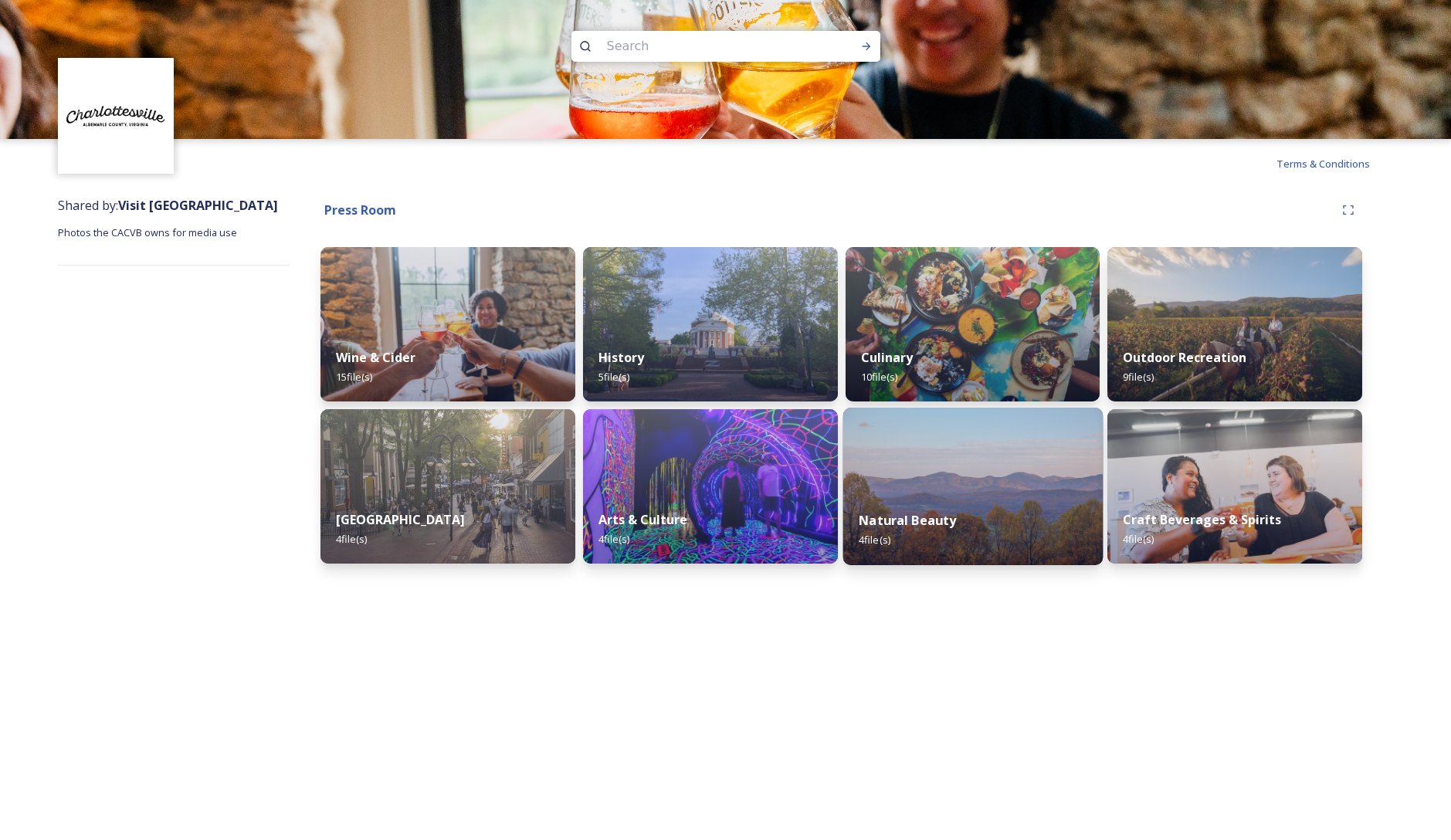
click at [923, 522] on strong "Natural Beauty" at bounding box center [907, 521] width 97 height 17
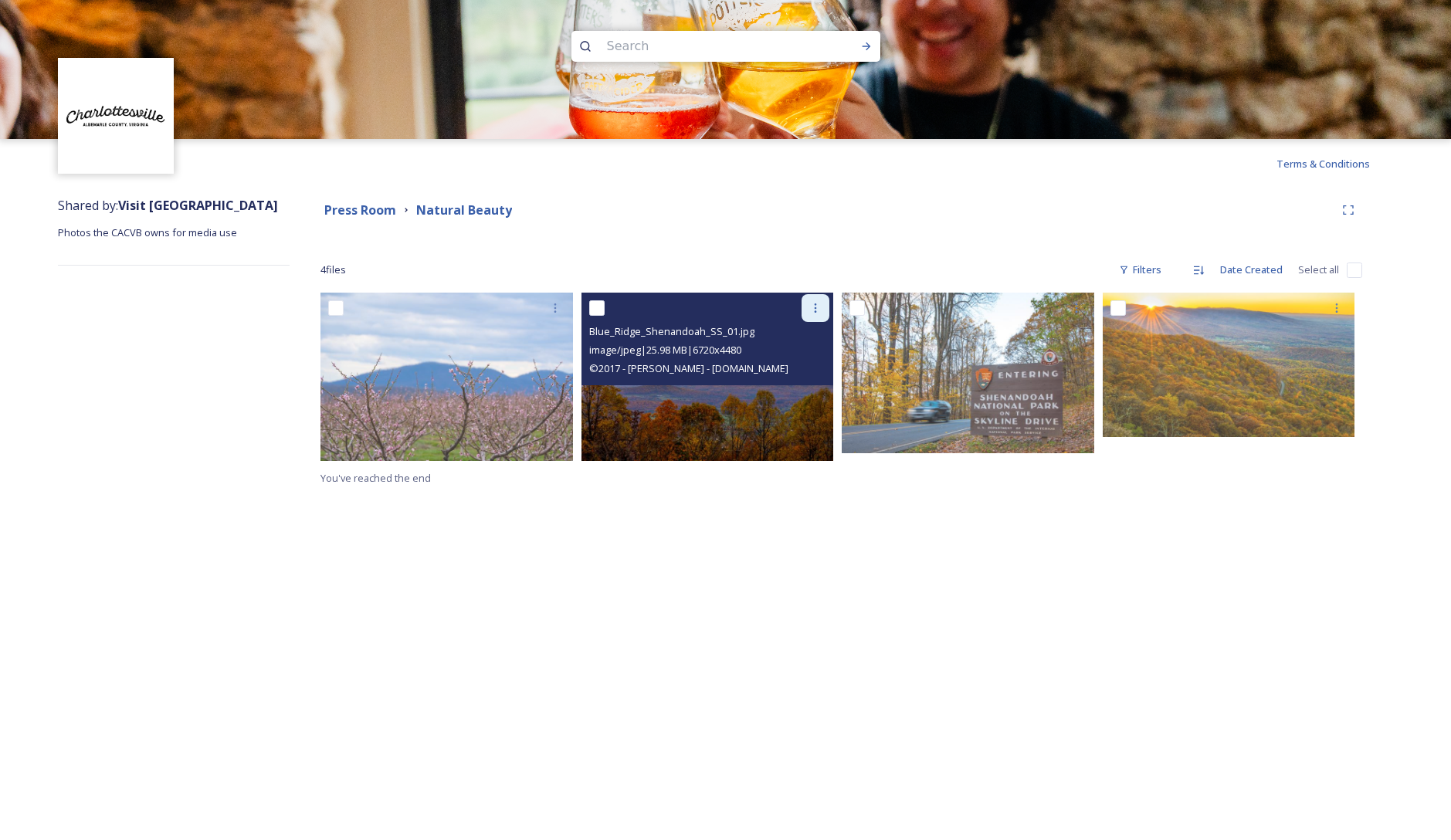
click at [812, 305] on icon at bounding box center [815, 308] width 13 height 13
click at [816, 366] on span "Download" at bounding box center [797, 371] width 47 height 14
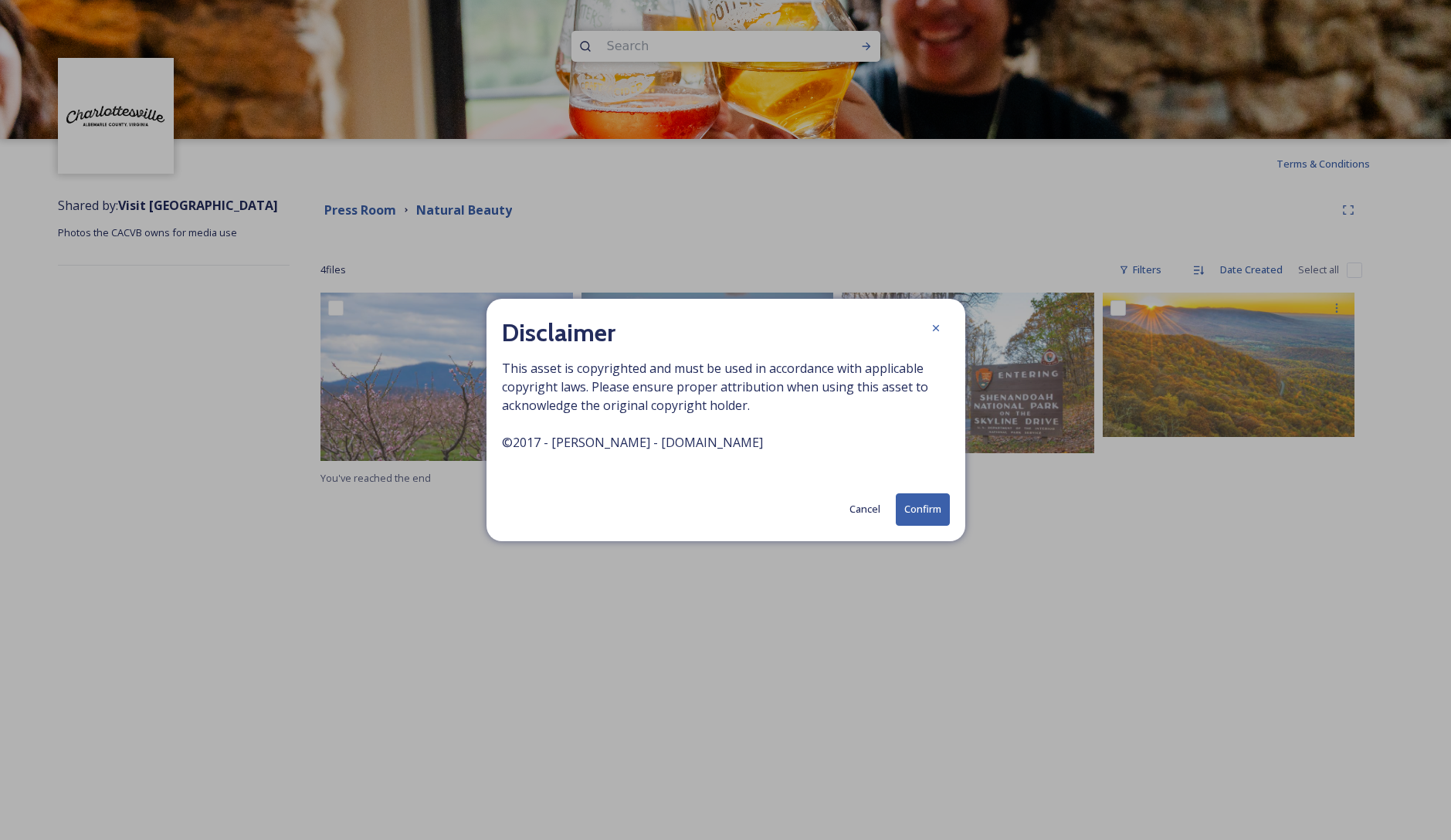
click at [924, 507] on button "Confirm" at bounding box center [923, 509] width 54 height 31
